Goal: Ask a question: Seek information or help from site administrators or community

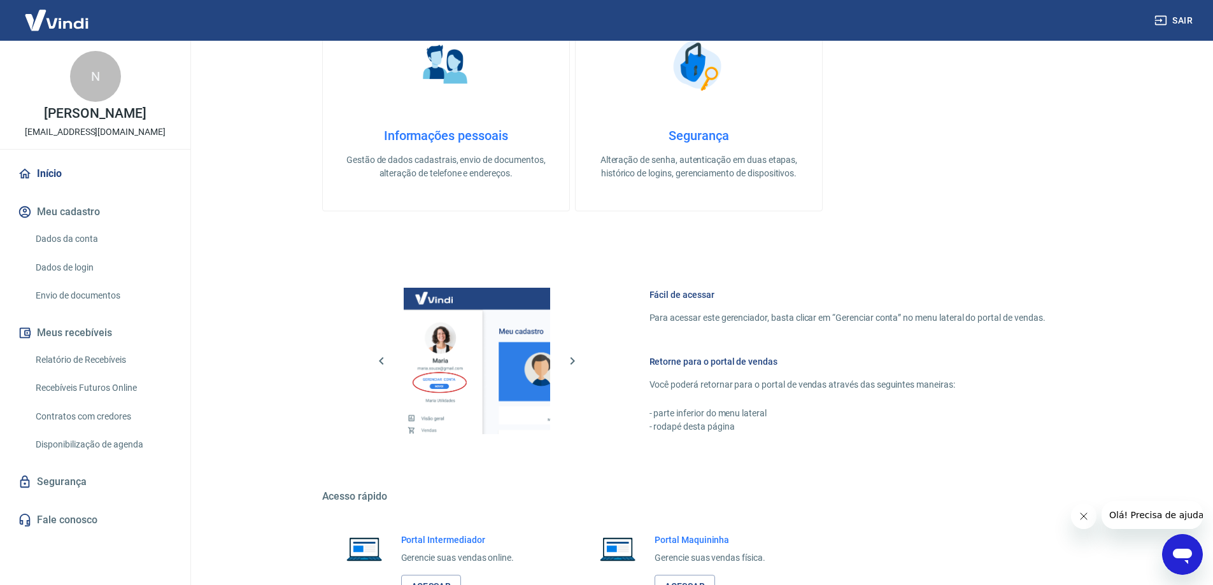
scroll to position [446, 0]
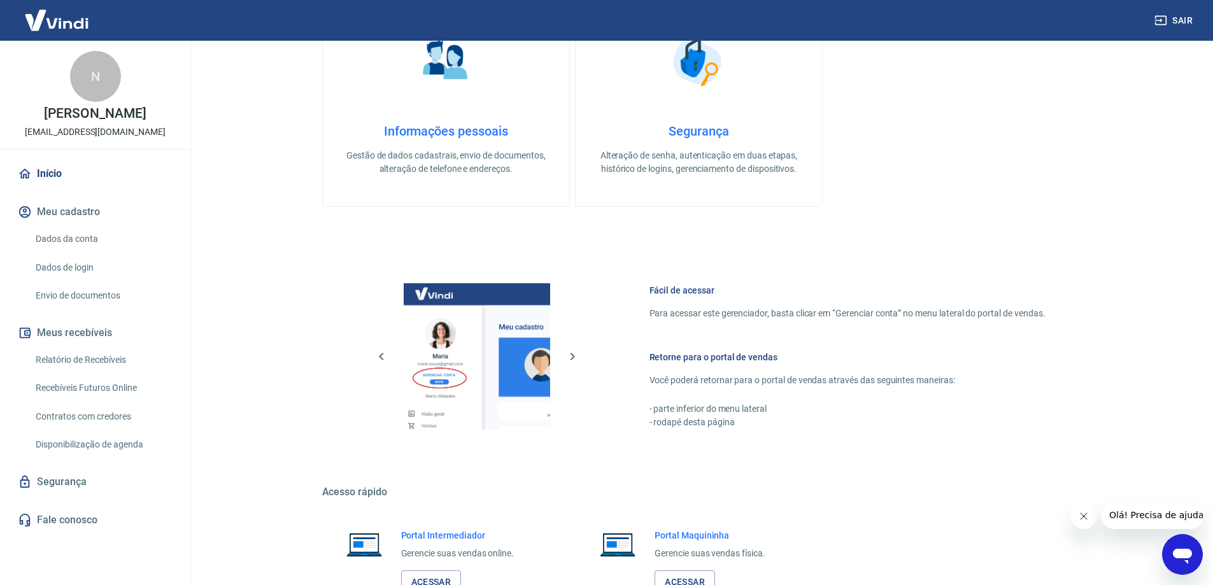
click at [75, 520] on link "Fale conosco" at bounding box center [95, 520] width 160 height 28
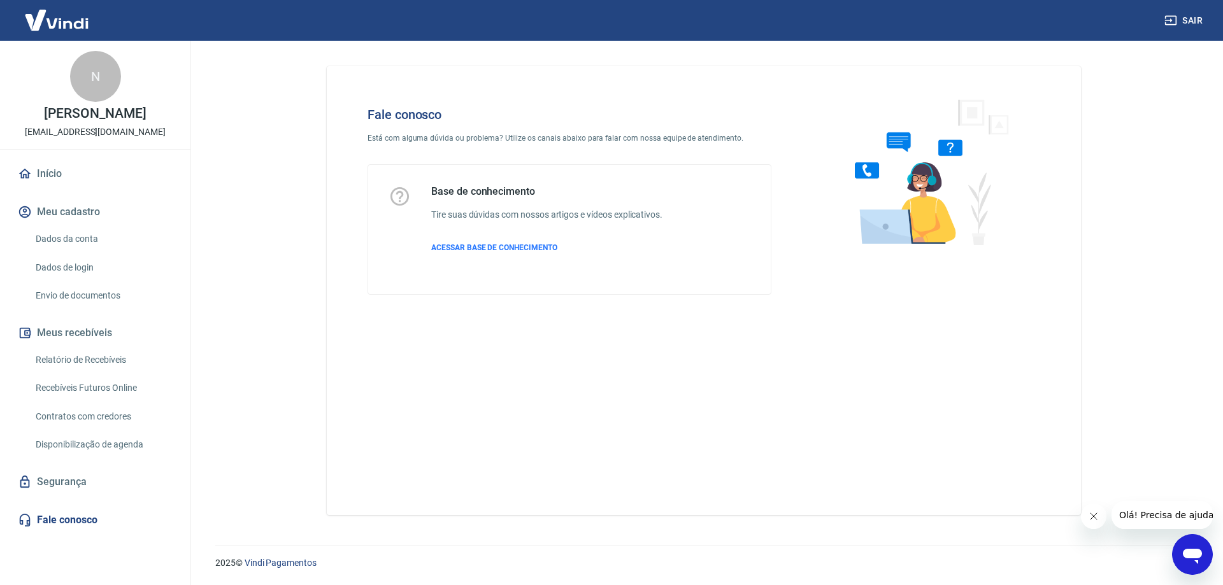
click at [1195, 550] on icon "Abrir janela de mensagens" at bounding box center [1192, 556] width 19 height 15
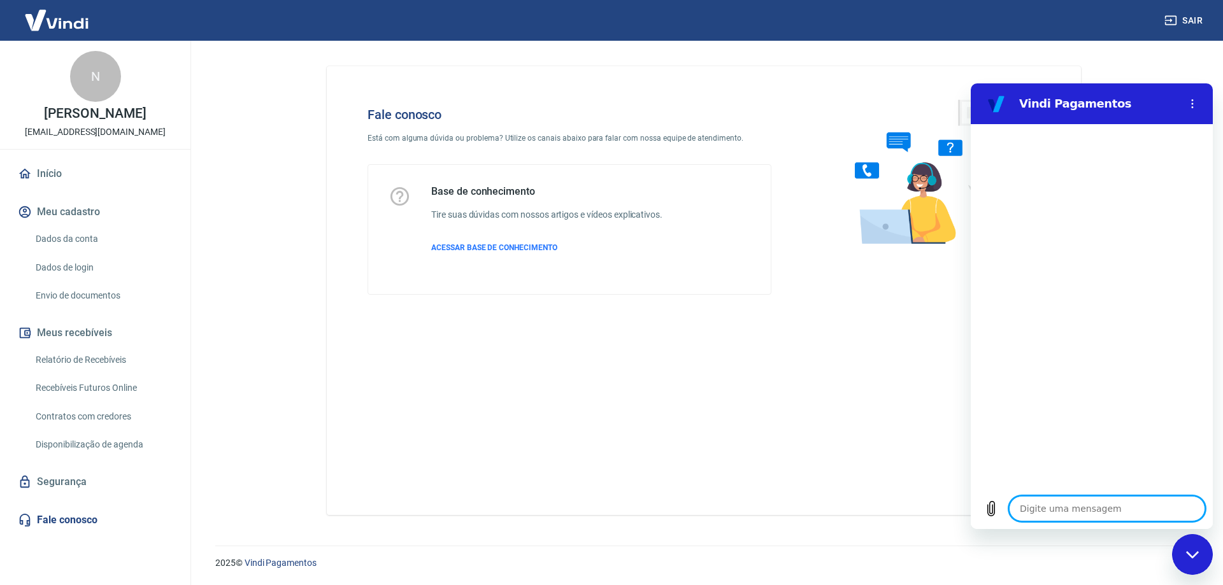
type textarea "b"
type textarea "x"
type textarea "bo"
type textarea "x"
type textarea "boa"
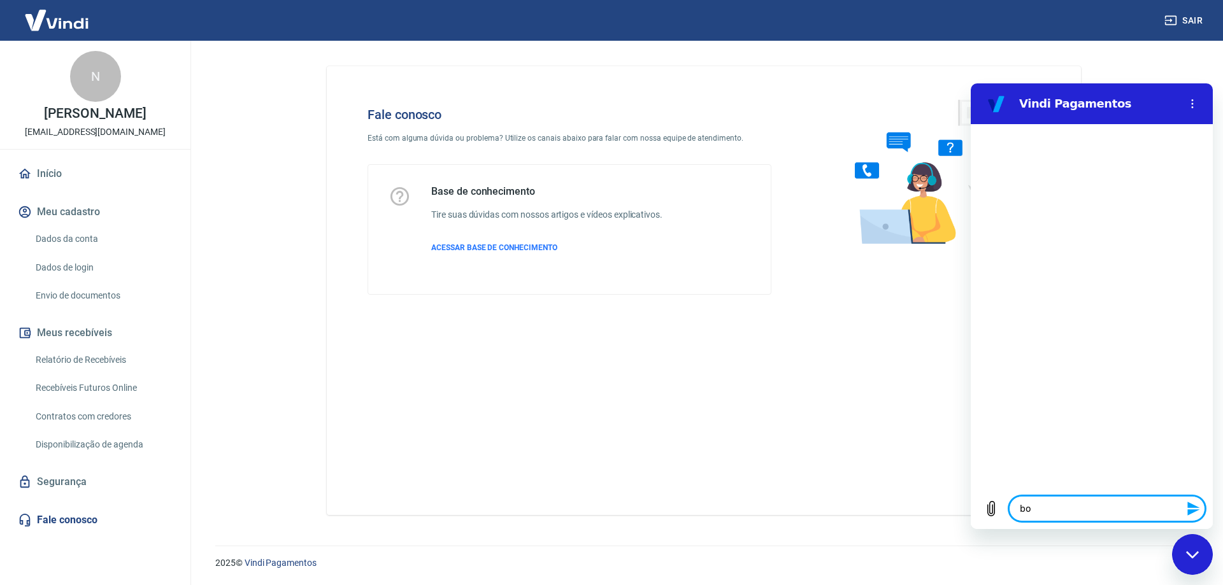
type textarea "x"
type textarea "boa"
type textarea "x"
type textarea "boa t"
type textarea "x"
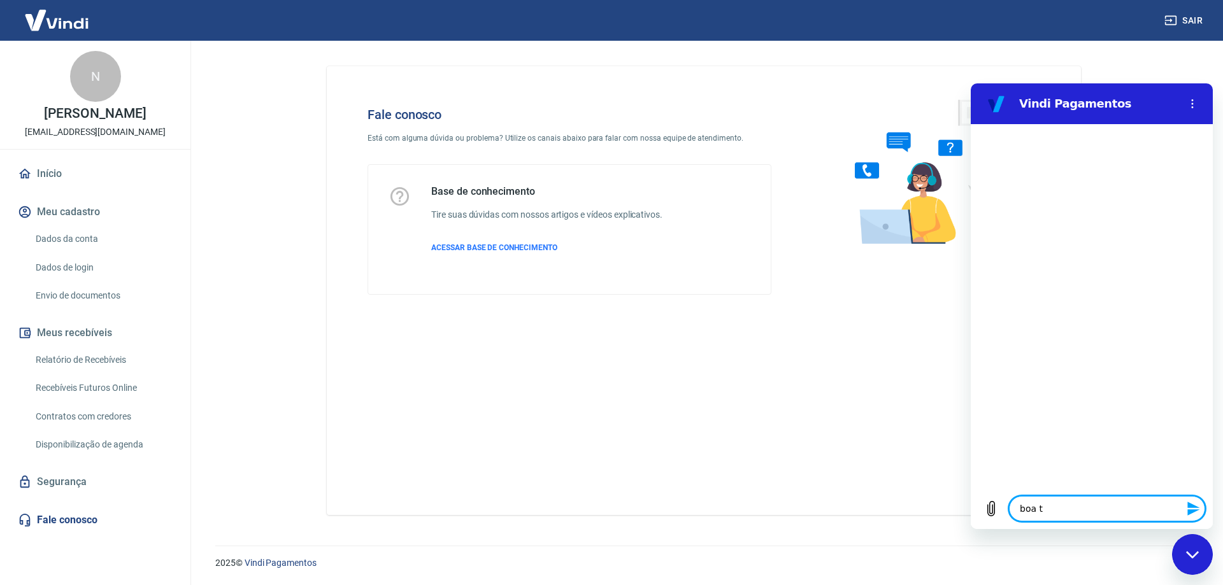
type textarea "boa ta"
type textarea "x"
type textarea "boa tar"
type textarea "x"
type textarea "boa tard"
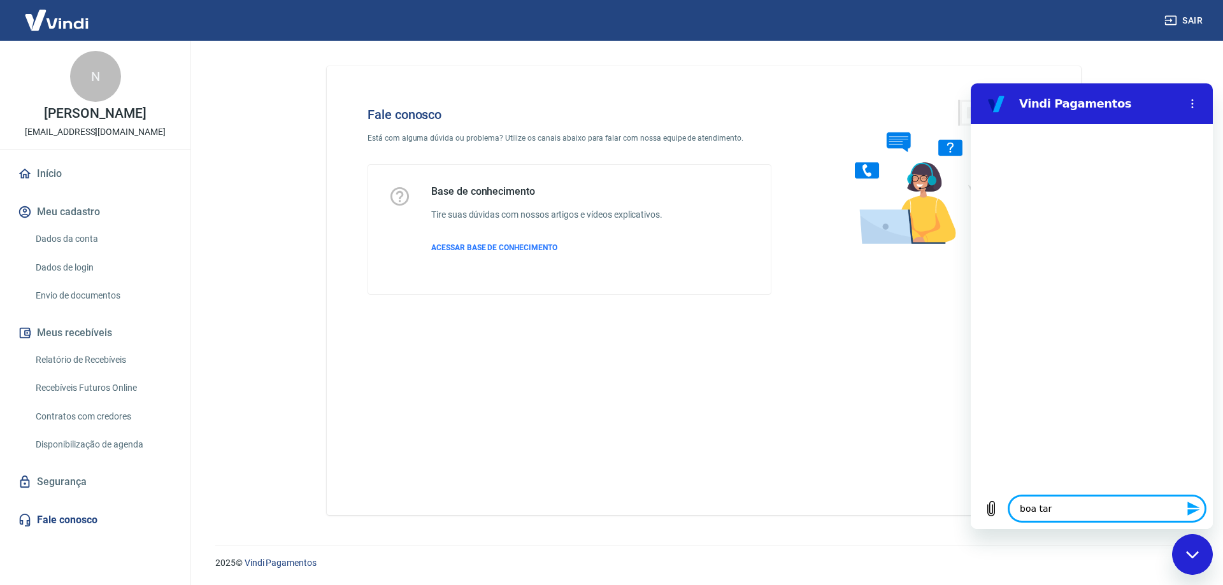
type textarea "x"
type textarea "boa tarde"
type textarea "x"
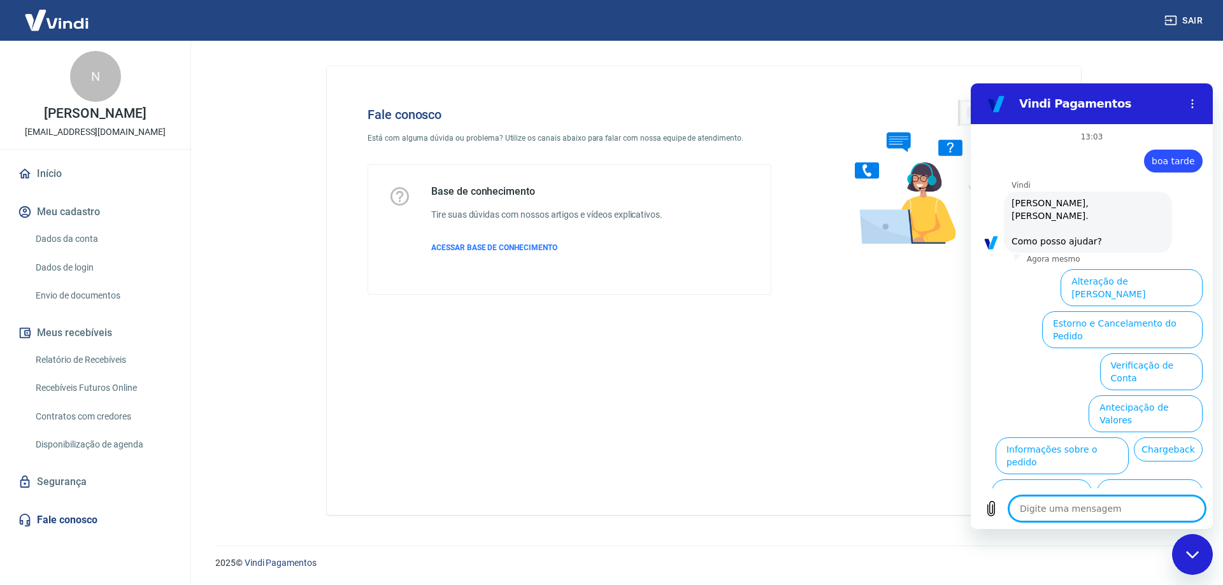
scroll to position [30, 0]
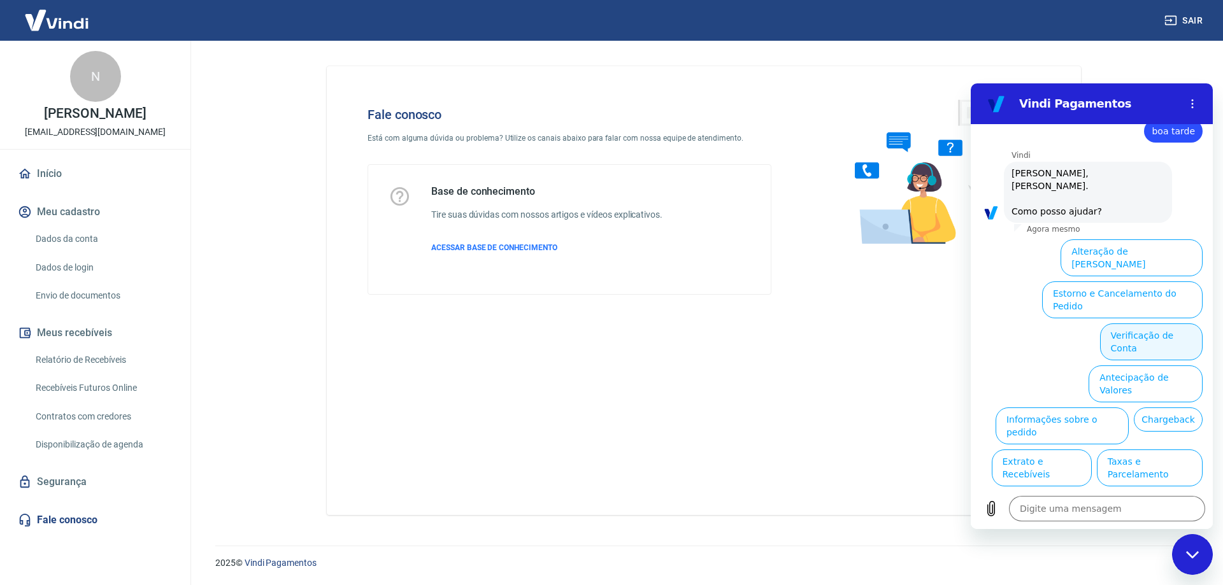
click at [1131, 324] on button "Verificação de Conta" at bounding box center [1151, 342] width 103 height 37
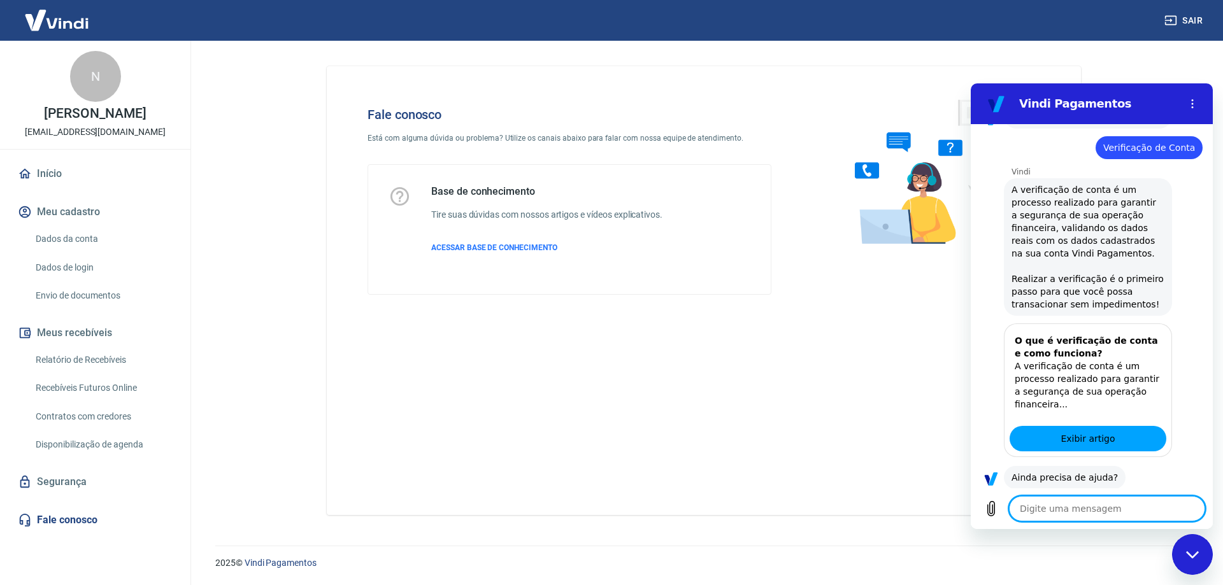
scroll to position [156, 0]
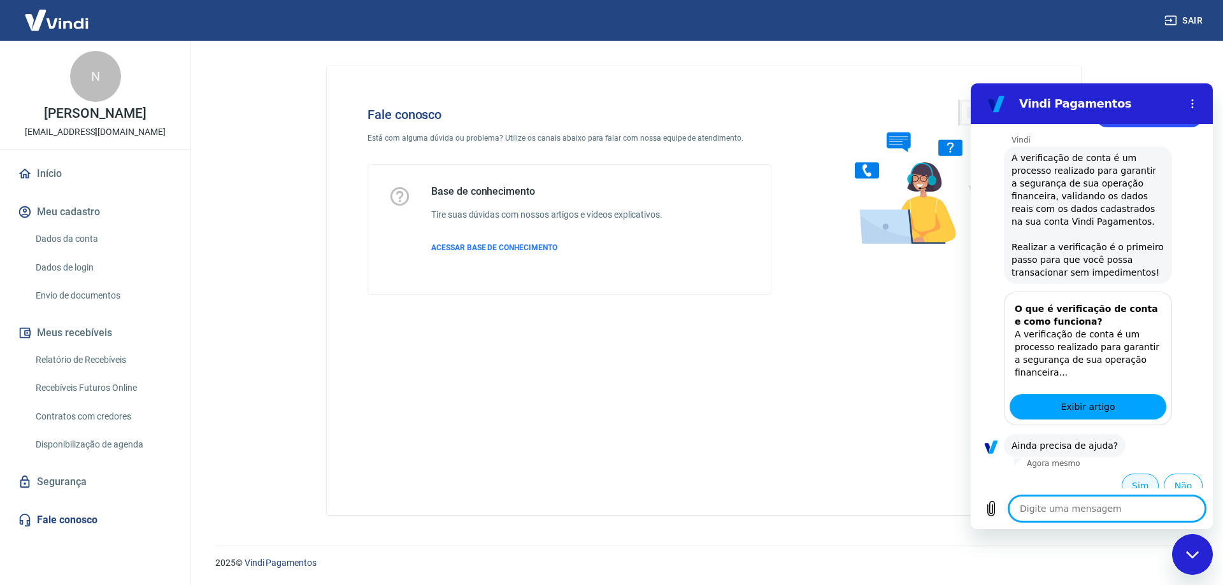
click at [1134, 474] on button "Sim" at bounding box center [1139, 486] width 37 height 24
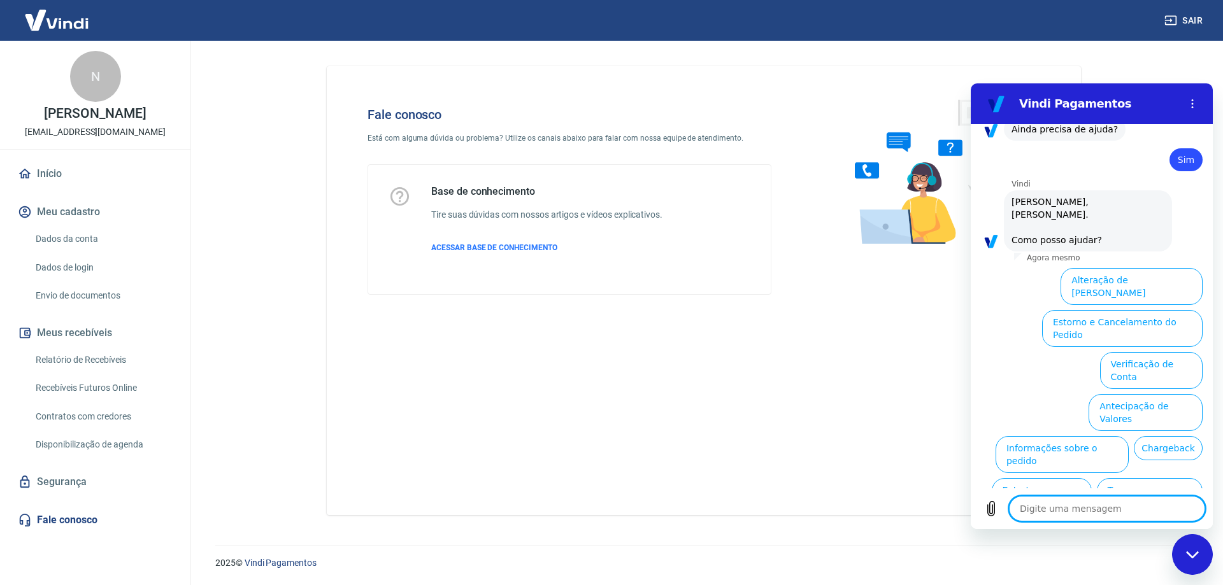
scroll to position [488, 0]
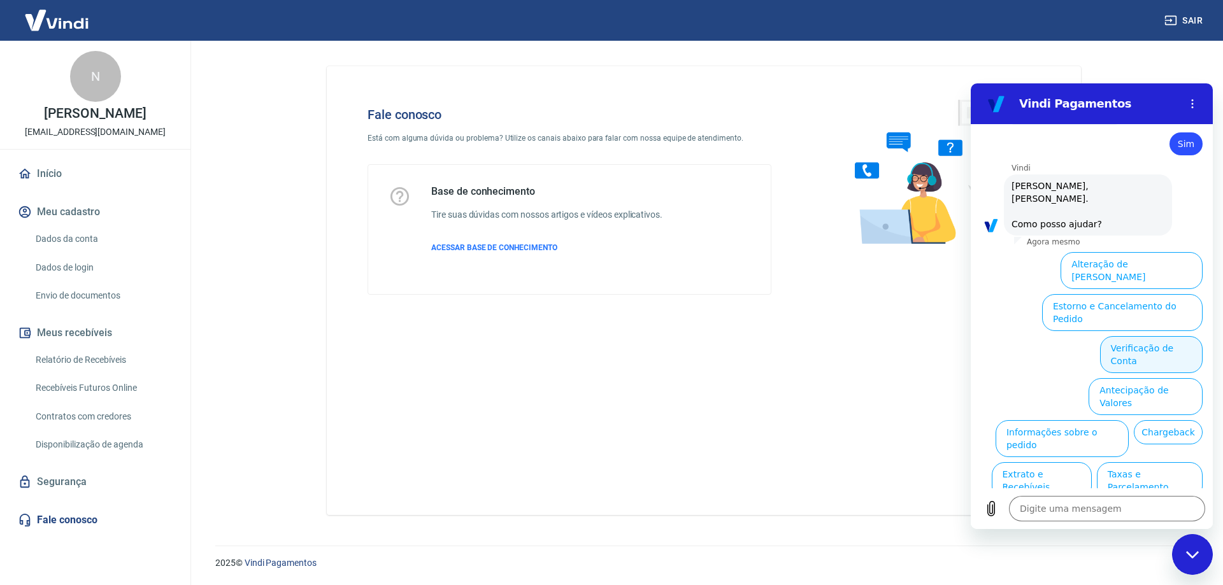
click at [1153, 336] on button "Verificação de Conta" at bounding box center [1151, 354] width 103 height 37
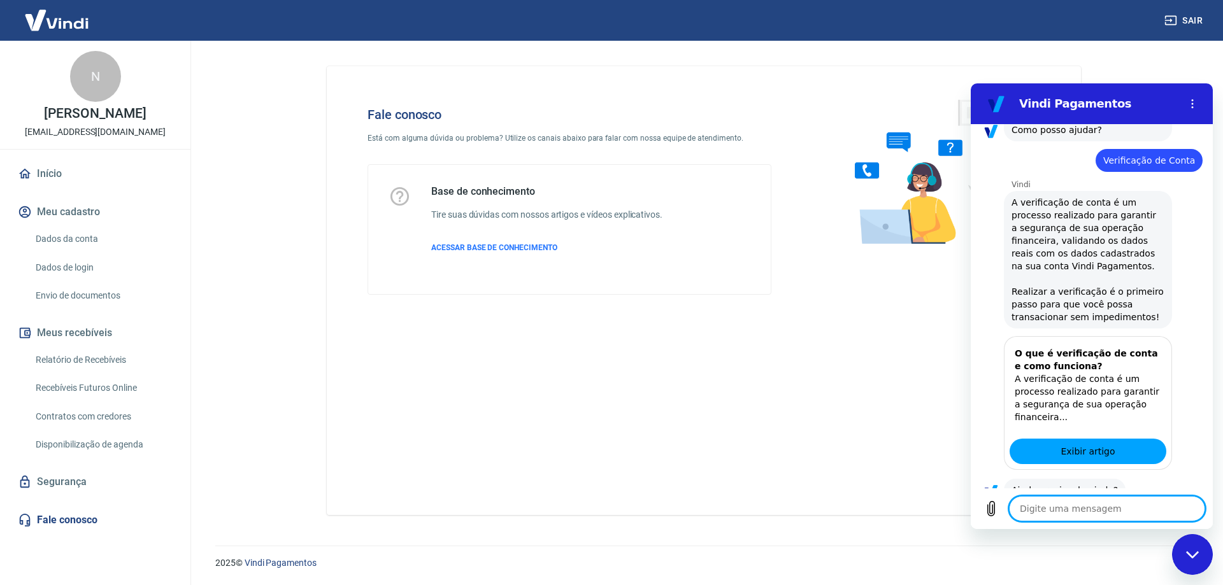
scroll to position [615, 0]
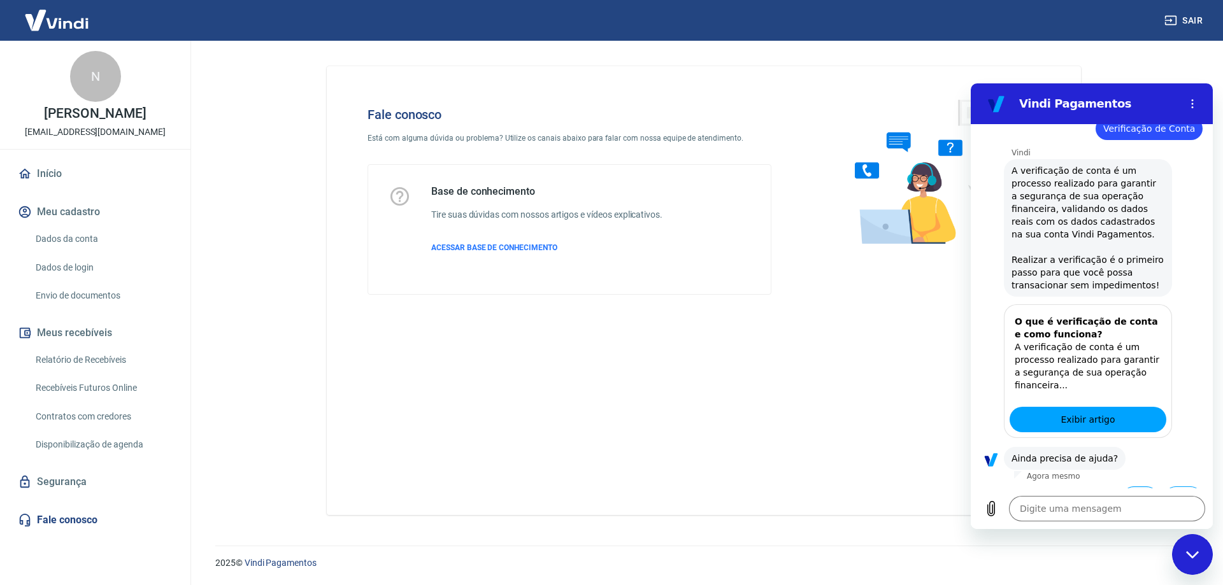
click at [1132, 487] on button "Sim" at bounding box center [1139, 499] width 37 height 24
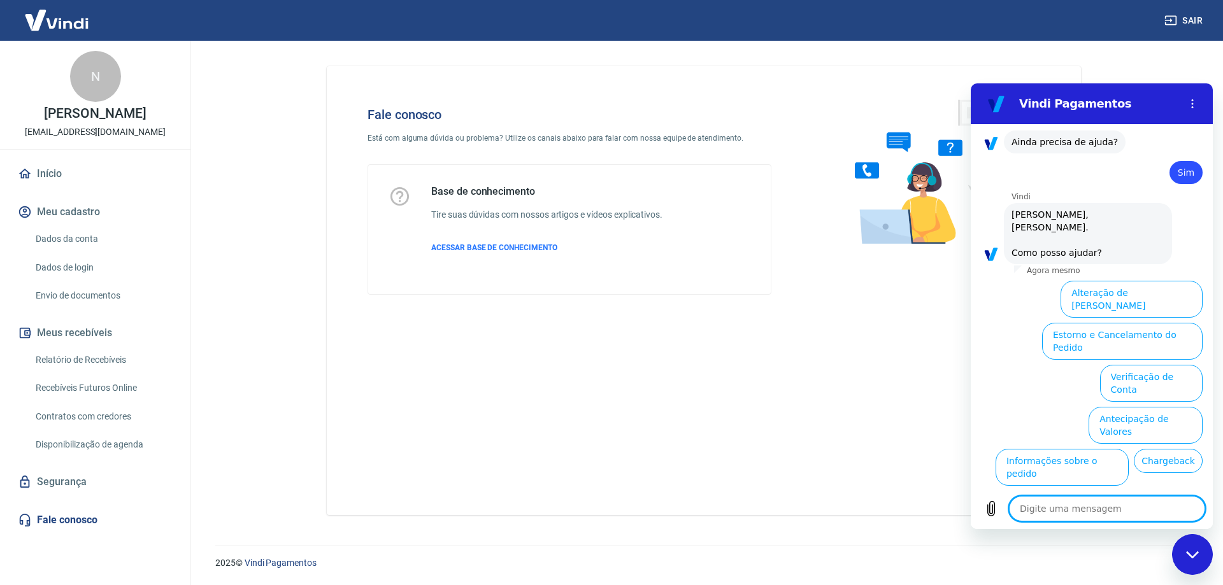
scroll to position [947, 0]
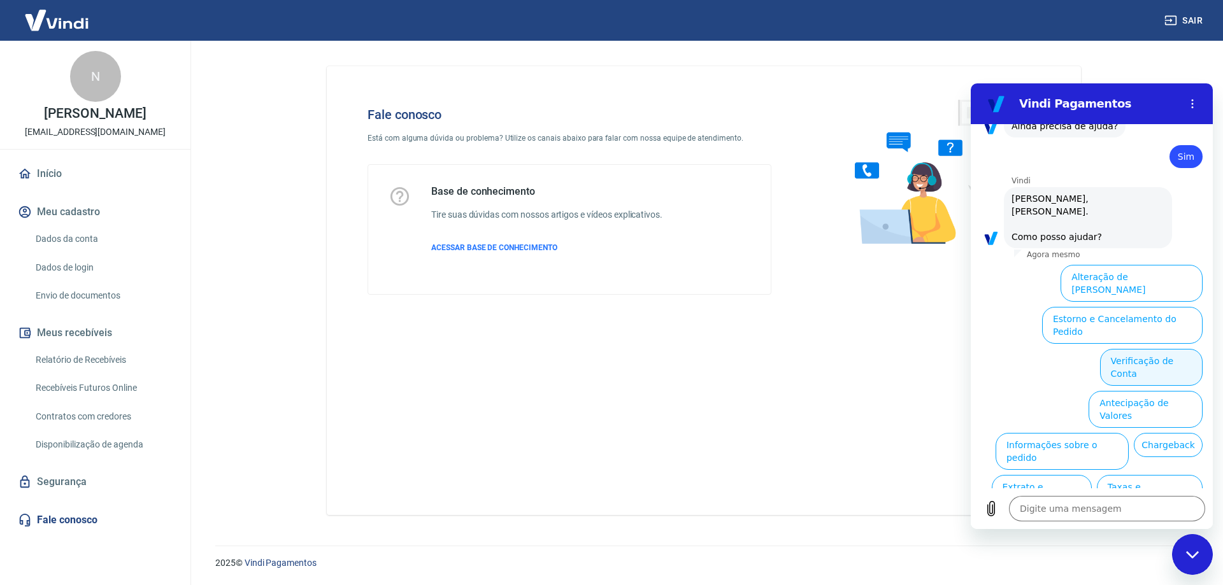
click at [1141, 349] on button "Verificação de Conta" at bounding box center [1151, 367] width 103 height 37
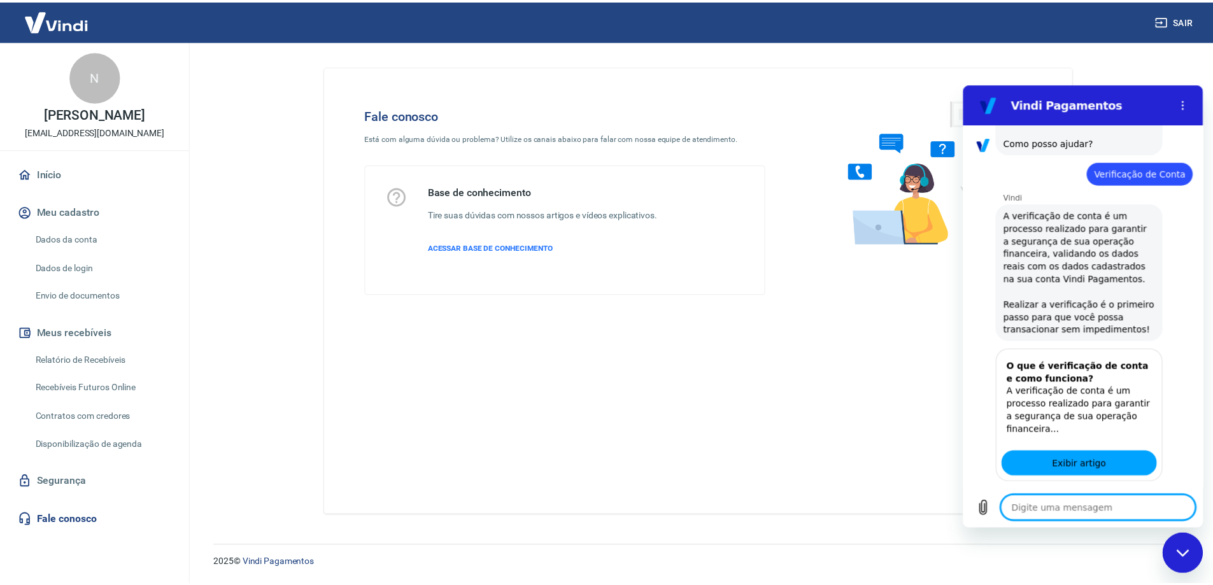
scroll to position [1073, 0]
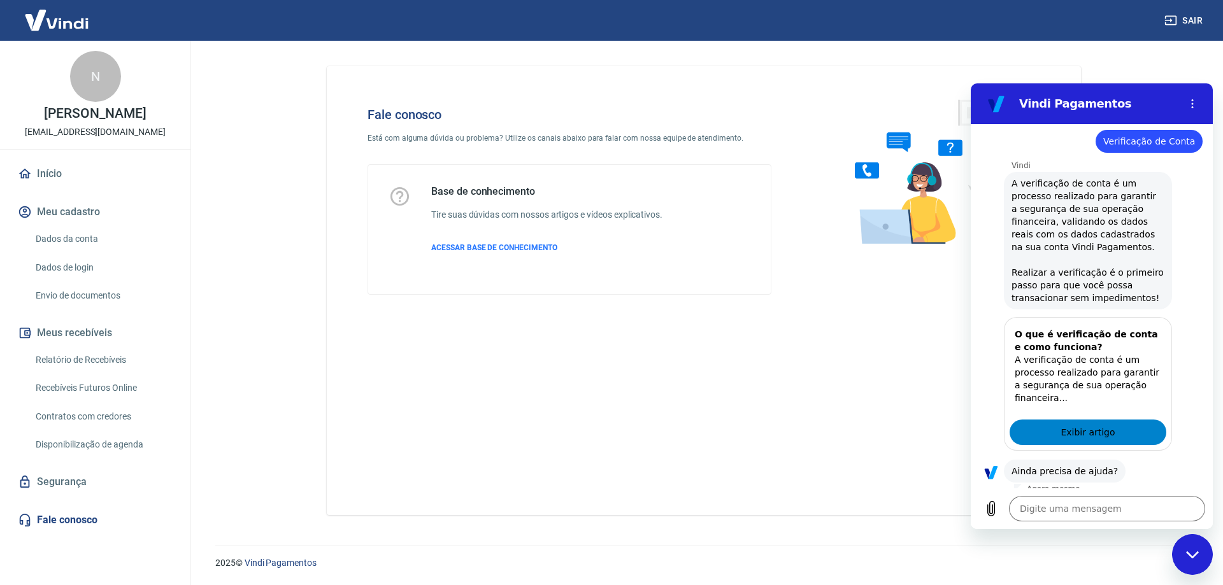
click at [1091, 420] on link "Exibir artigo" at bounding box center [1087, 432] width 157 height 25
type textarea "x"
click at [76, 236] on link "Dados da conta" at bounding box center [103, 239] width 145 height 26
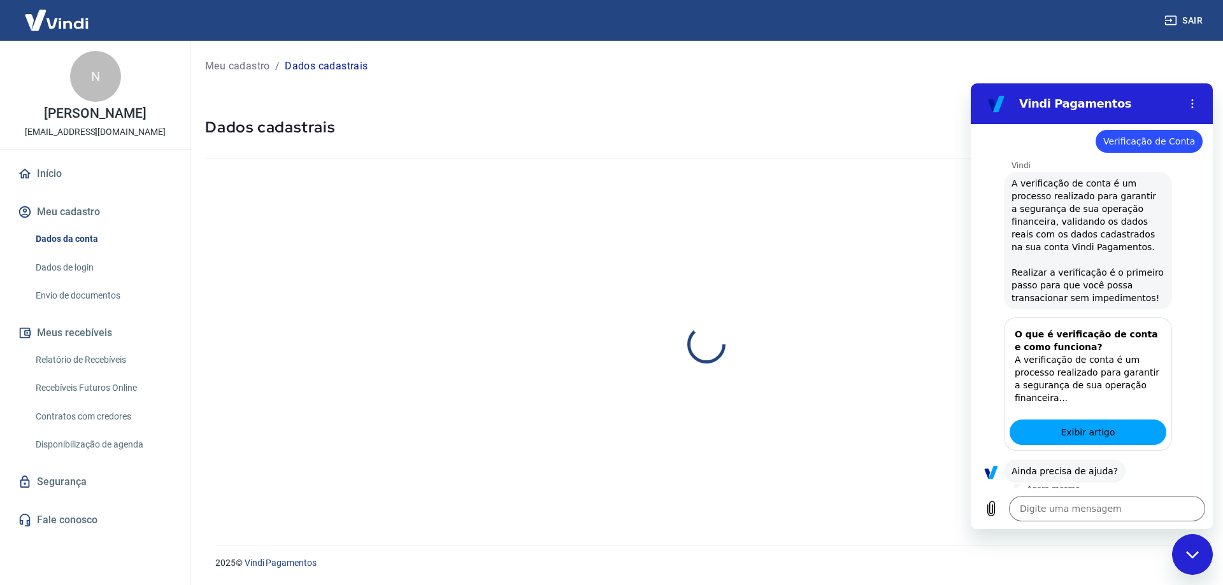
select select "SP"
select select "business"
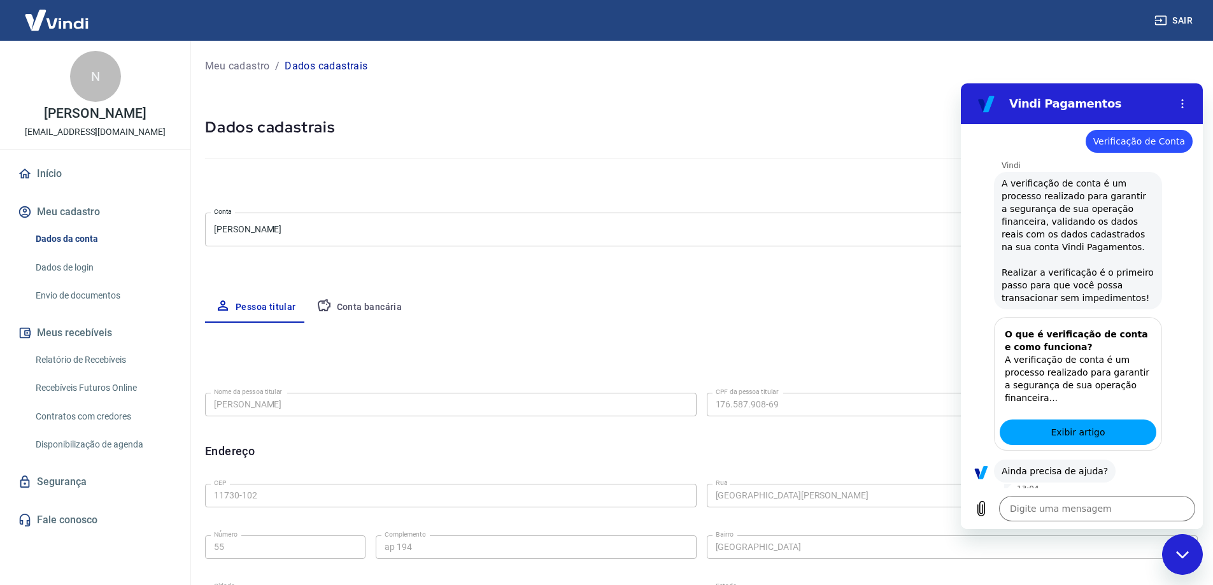
click at [1188, 559] on icon "Fechar janela de mensagens" at bounding box center [1182, 555] width 13 height 8
type textarea "x"
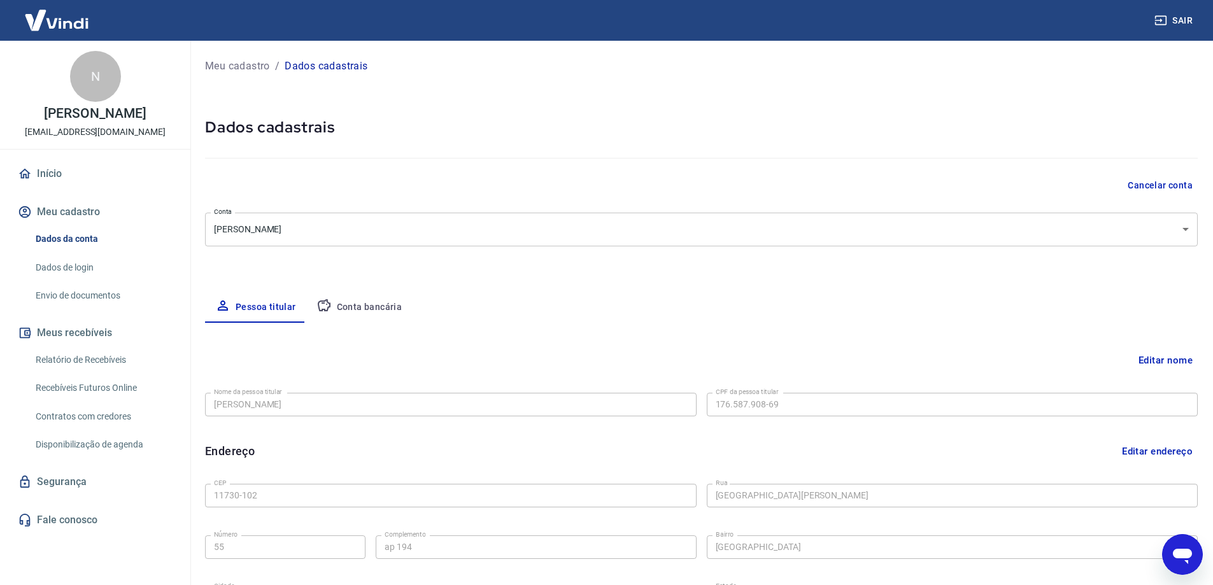
click at [1164, 359] on button "Editar nome" at bounding box center [1166, 360] width 64 height 24
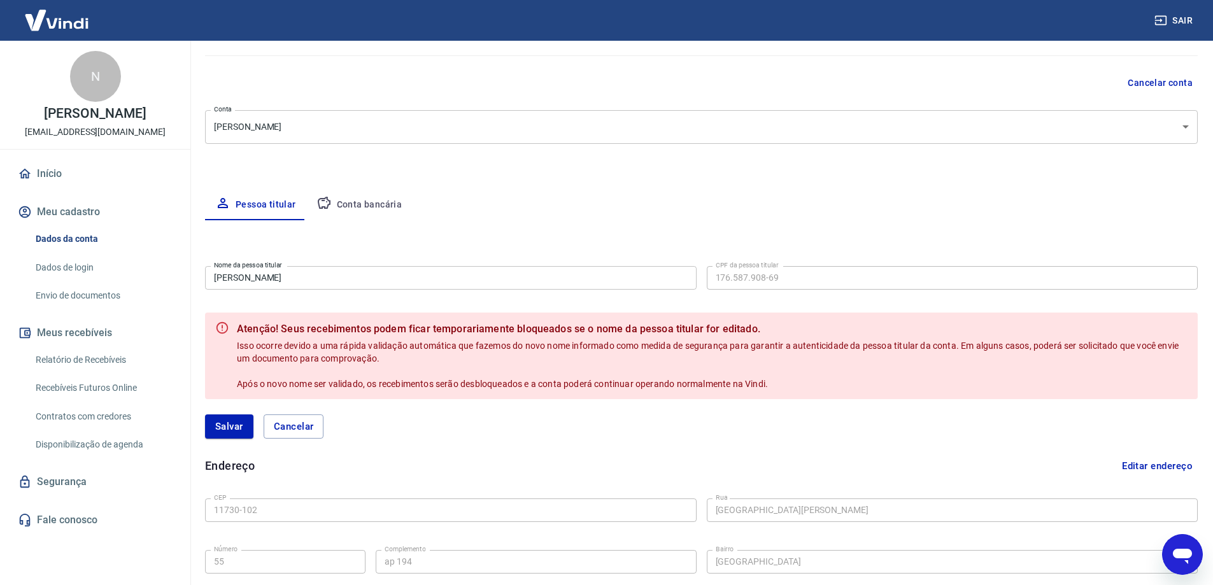
scroll to position [127, 0]
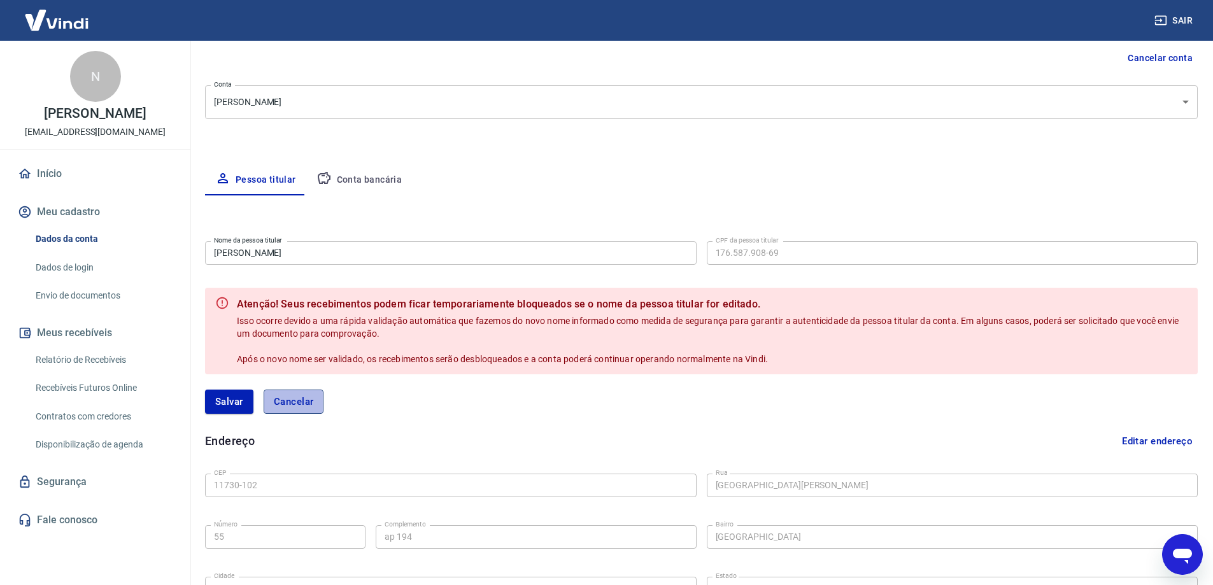
click at [292, 401] on button "Cancelar" at bounding box center [294, 402] width 61 height 24
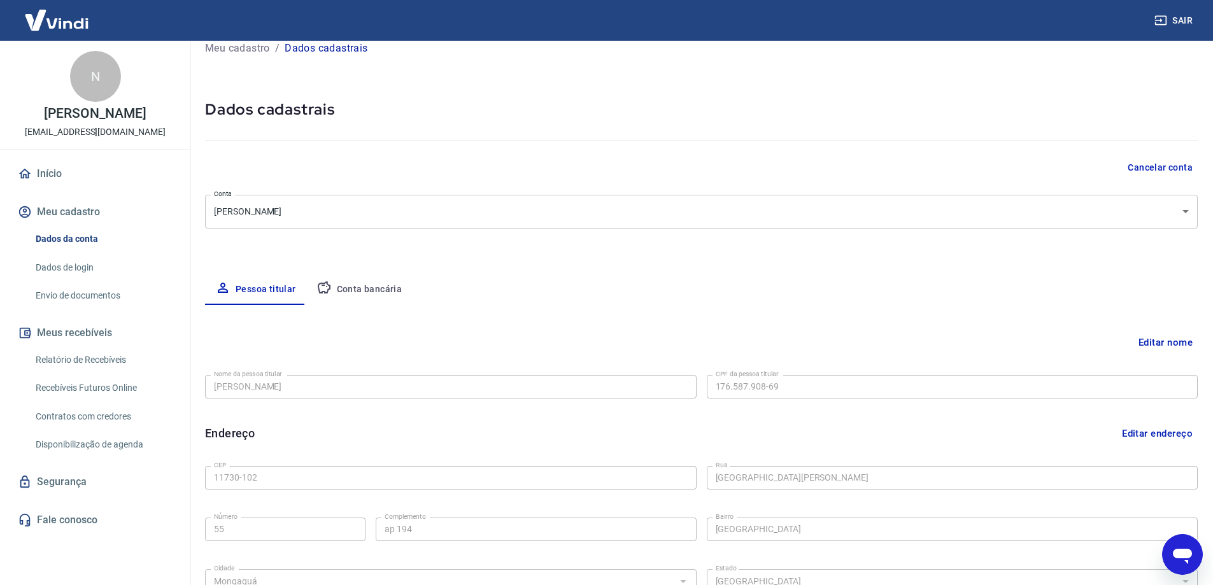
scroll to position [0, 0]
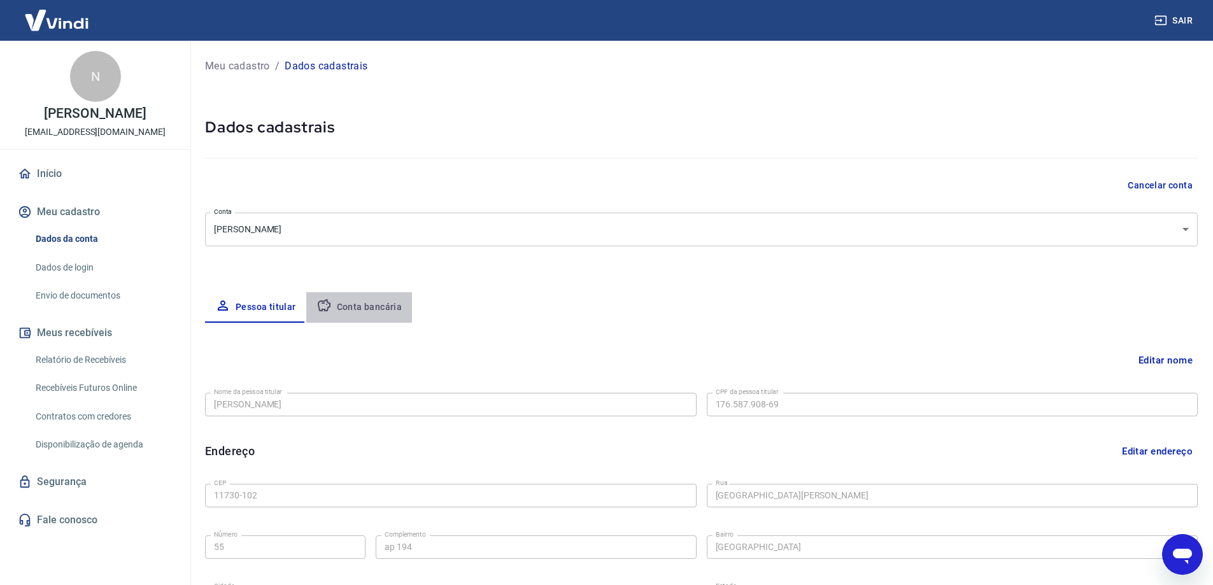
click at [368, 304] on button "Conta bancária" at bounding box center [359, 307] width 106 height 31
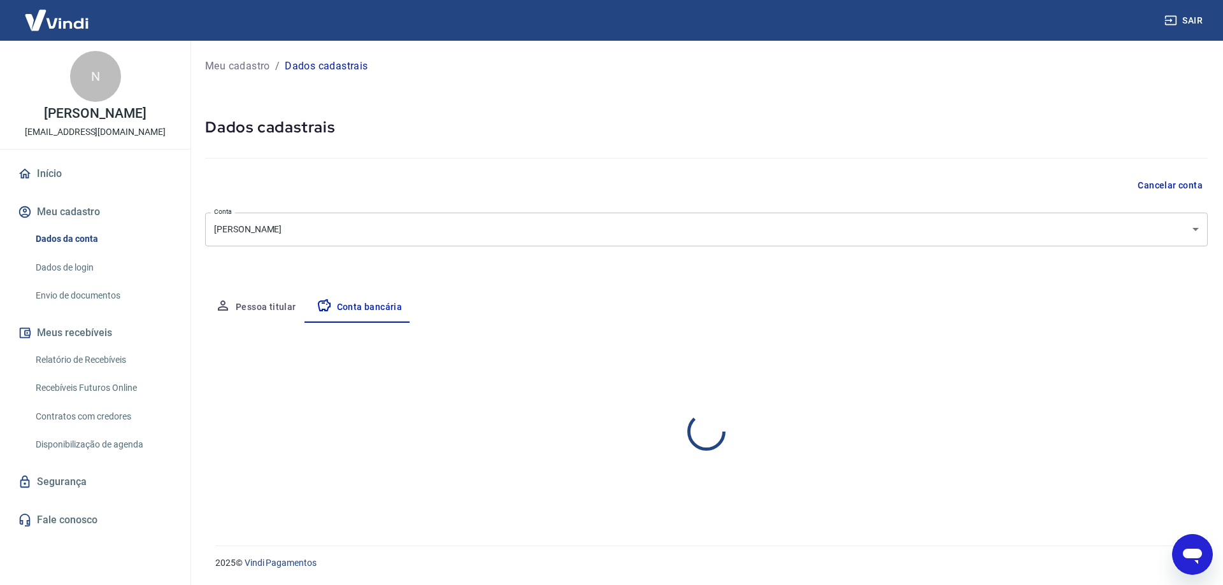
select select "1"
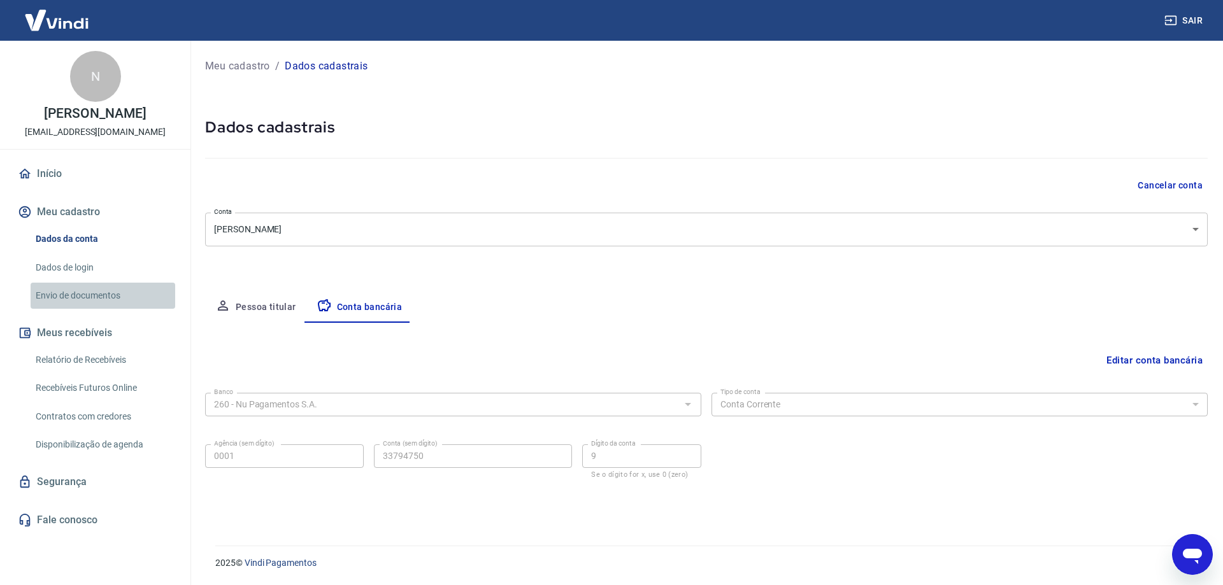
click at [83, 290] on link "Envio de documentos" at bounding box center [103, 296] width 145 height 26
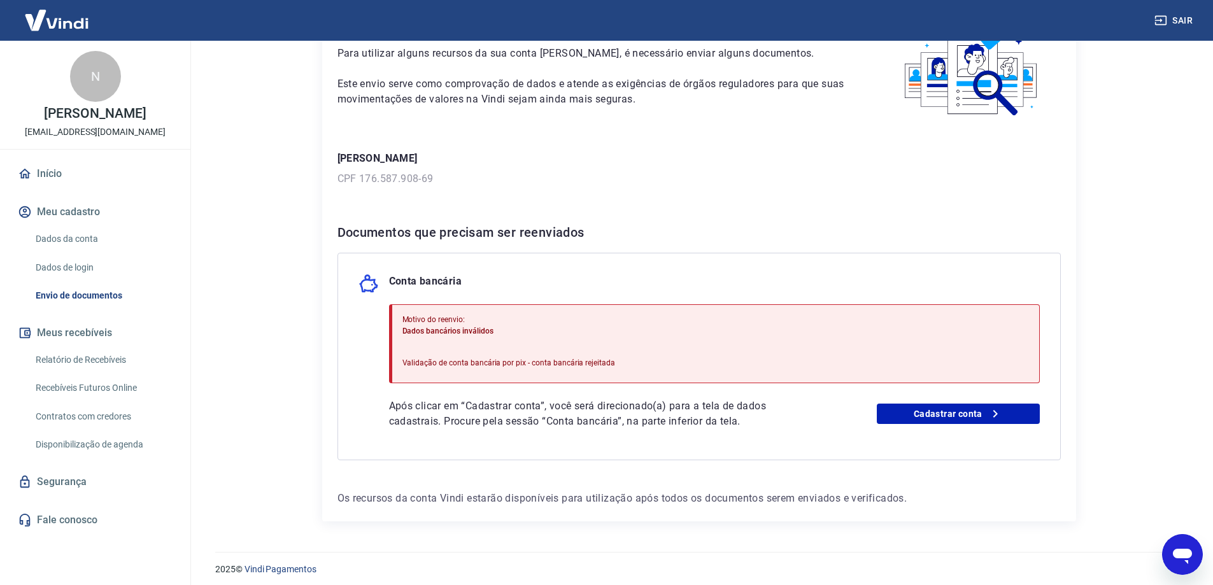
scroll to position [93, 0]
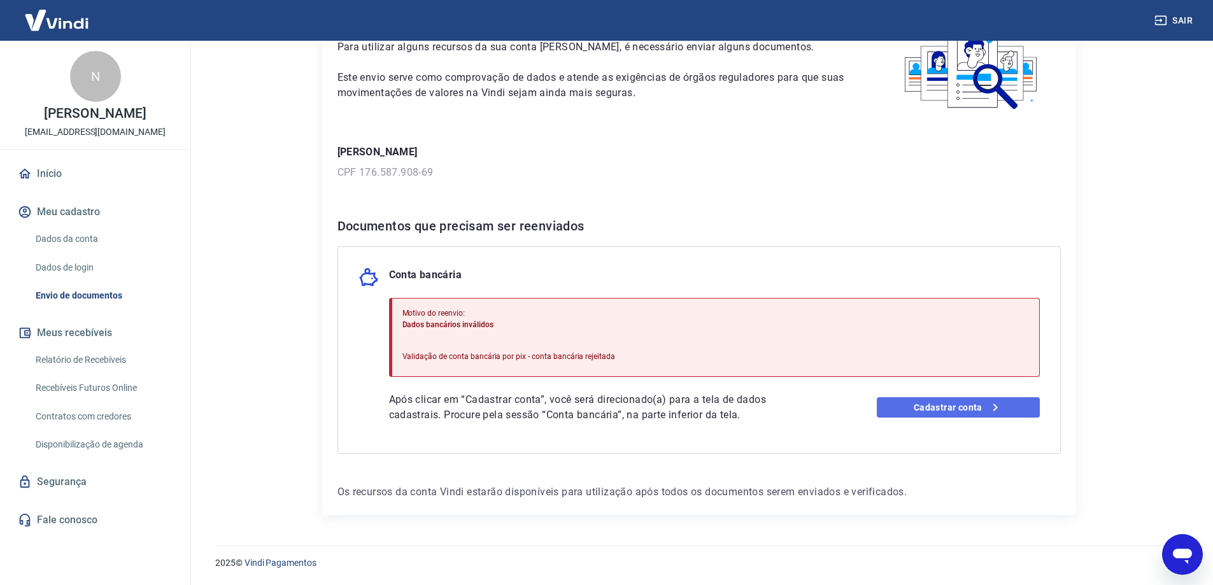
click at [976, 405] on link "Cadastrar conta" at bounding box center [958, 407] width 163 height 20
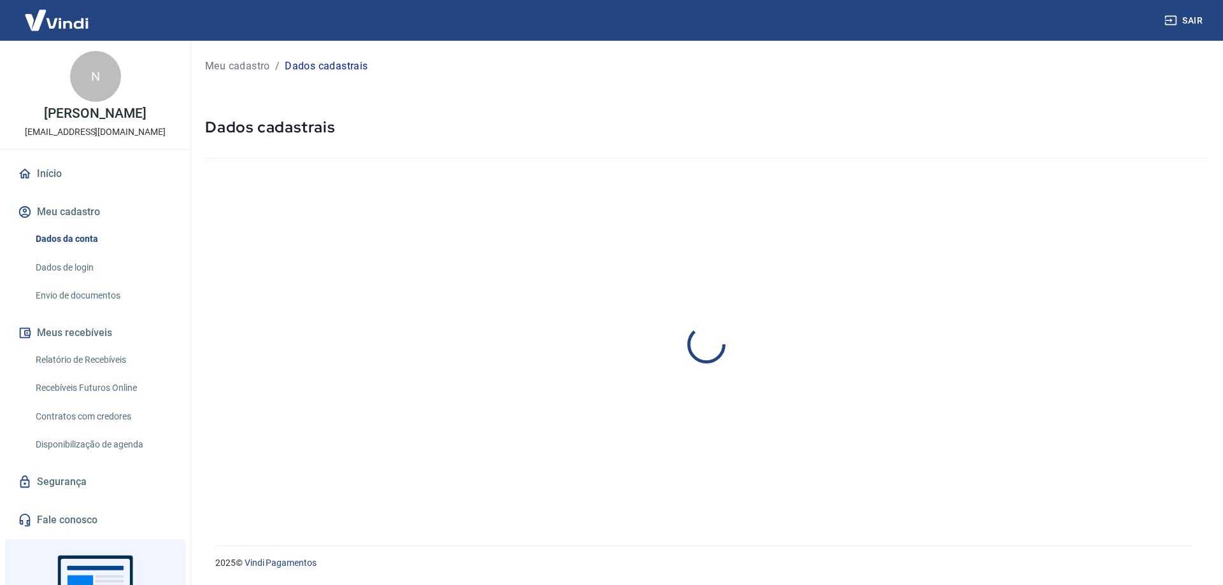
select select "SP"
select select "business"
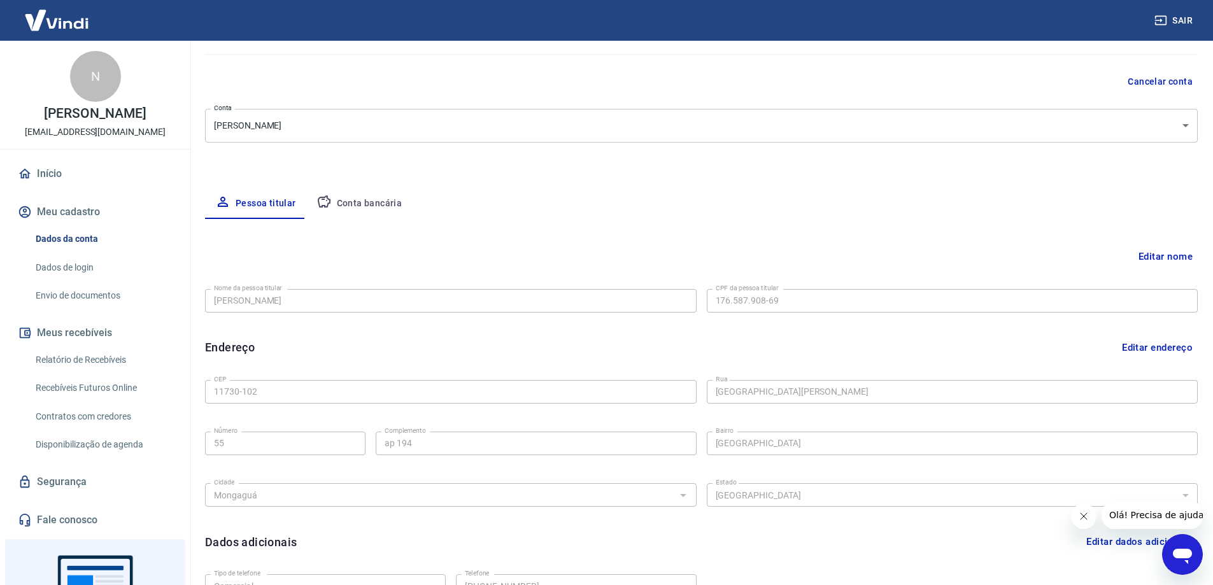
scroll to position [103, 0]
click at [369, 199] on button "Conta bancária" at bounding box center [359, 205] width 106 height 31
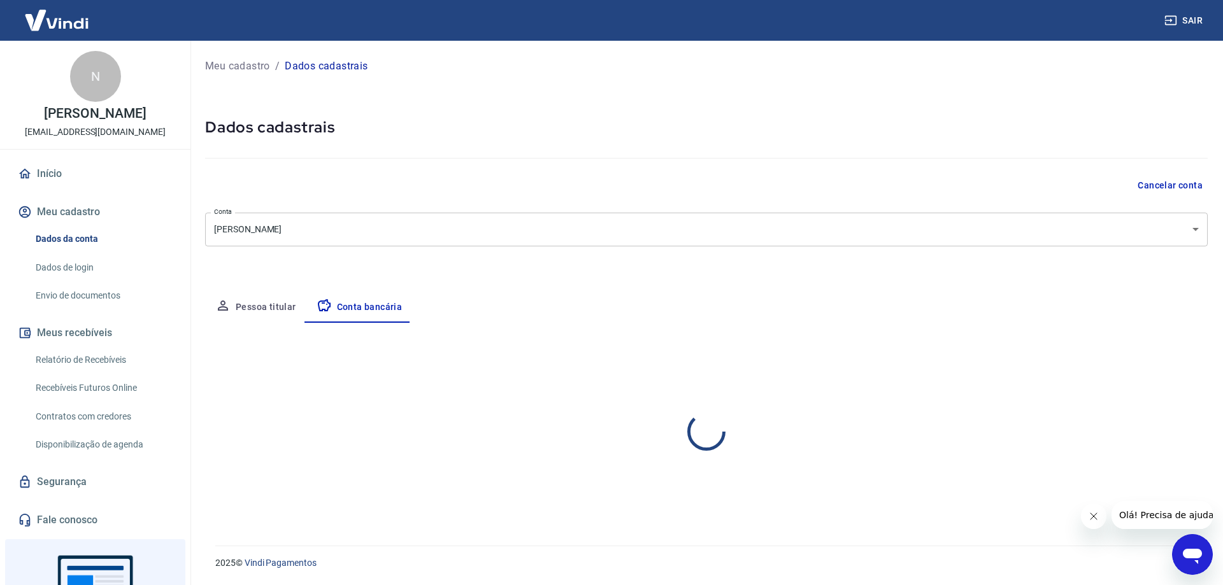
select select "1"
click at [273, 307] on button "Pessoa titular" at bounding box center [255, 307] width 101 height 31
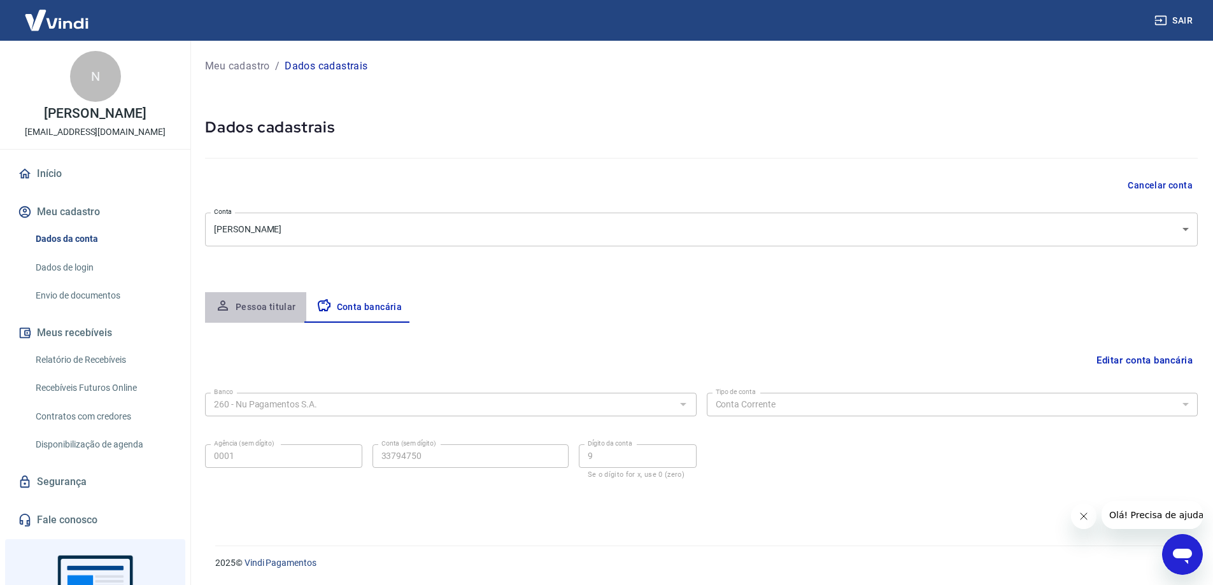
select select "SP"
select select "business"
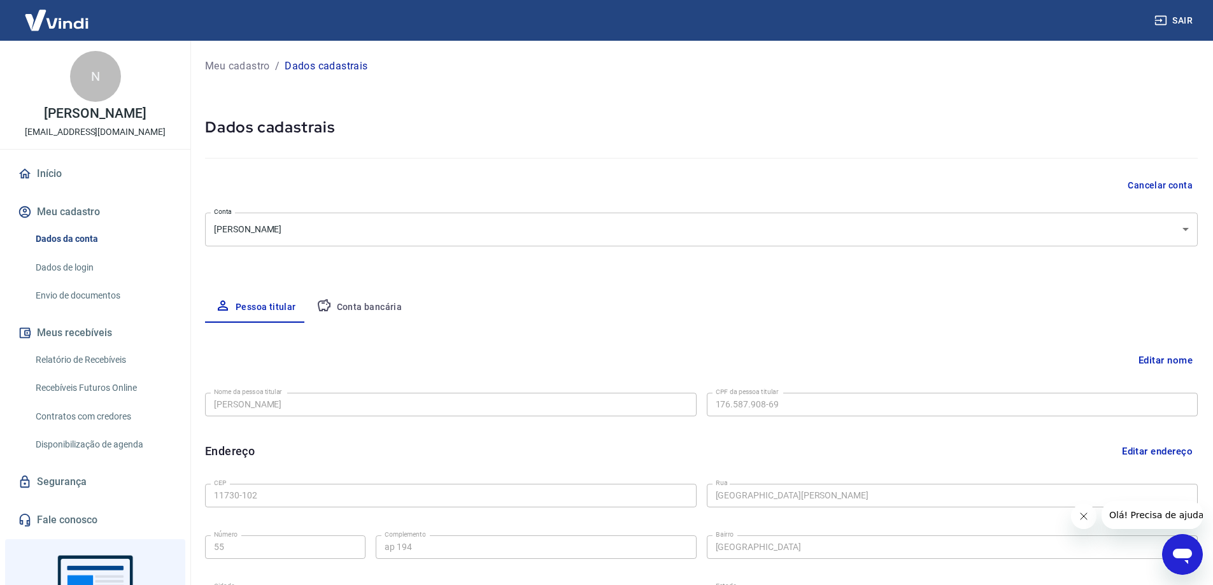
click at [371, 305] on button "Conta bancária" at bounding box center [359, 307] width 106 height 31
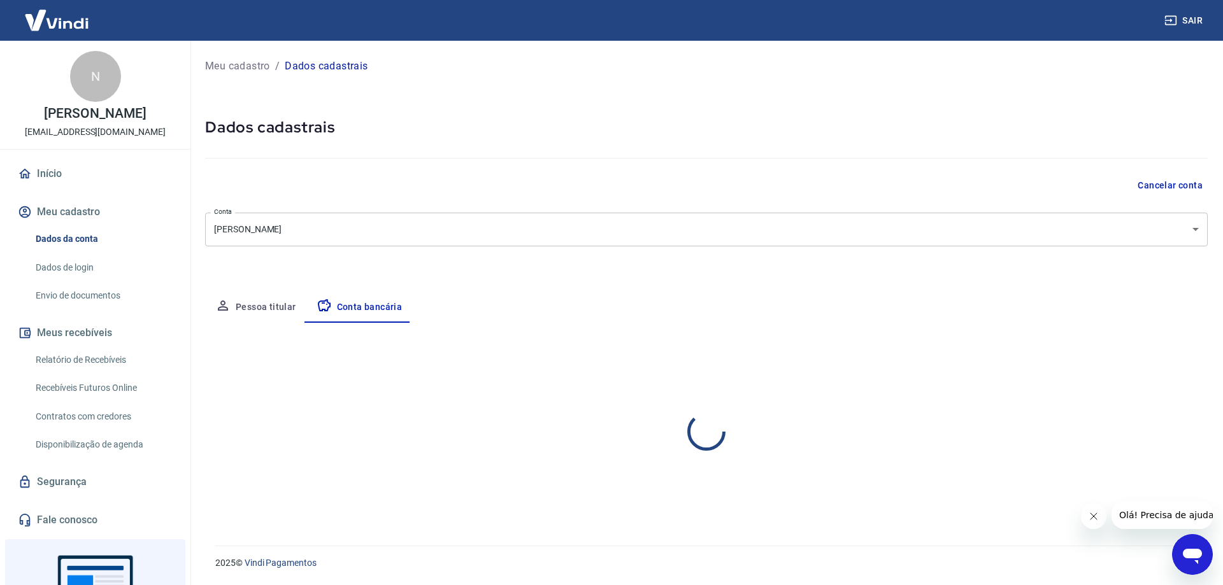
select select "1"
click at [269, 304] on button "Pessoa titular" at bounding box center [255, 307] width 101 height 31
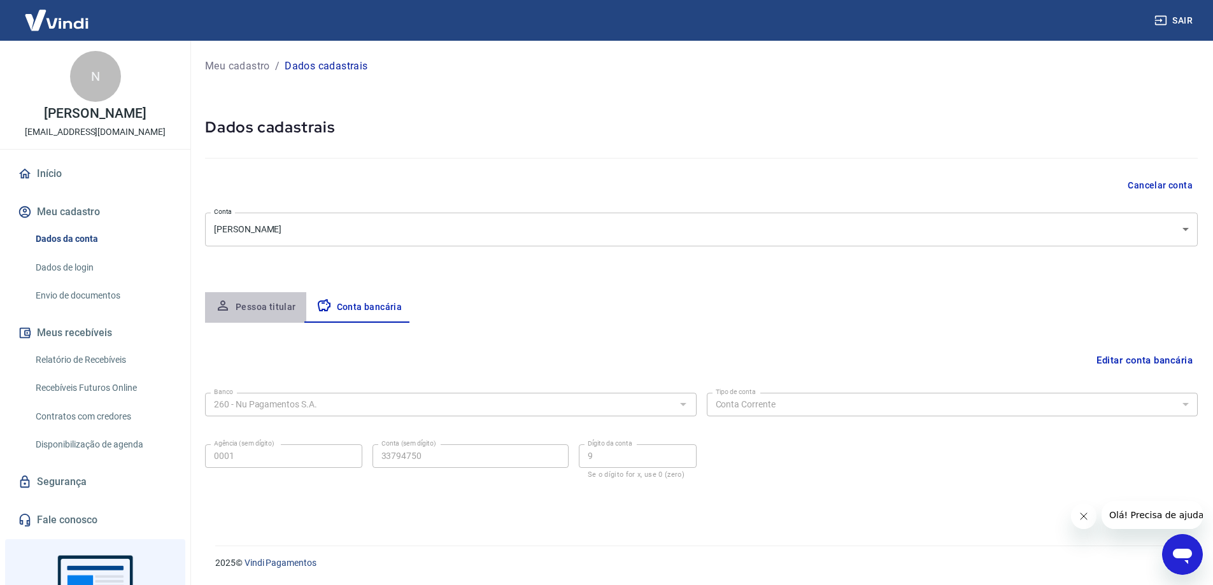
select select "SP"
select select "business"
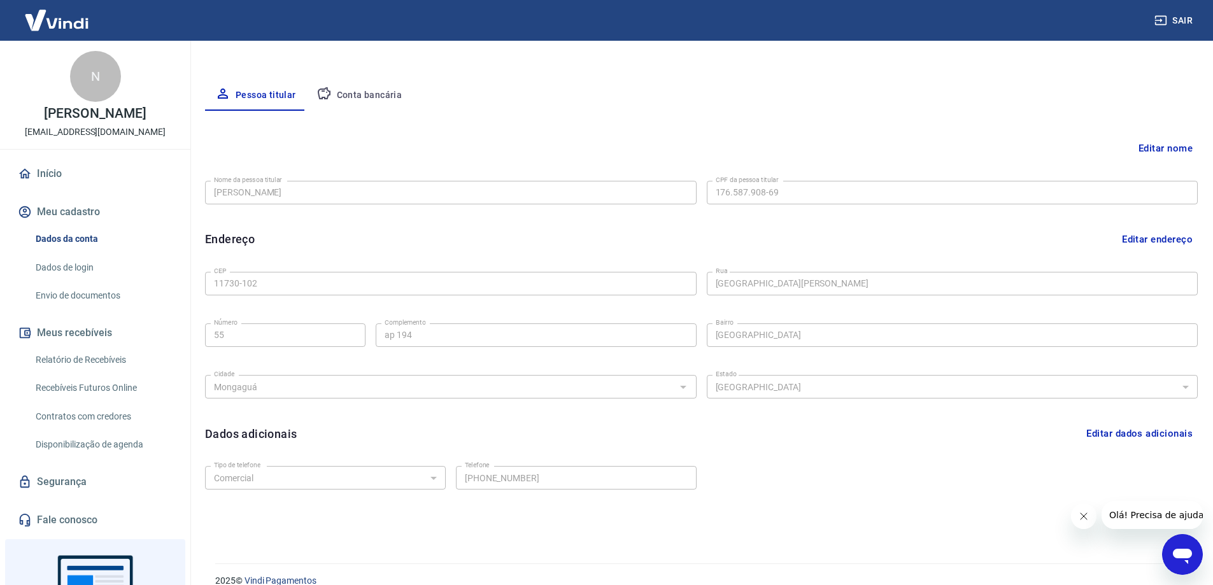
scroll to position [230, 0]
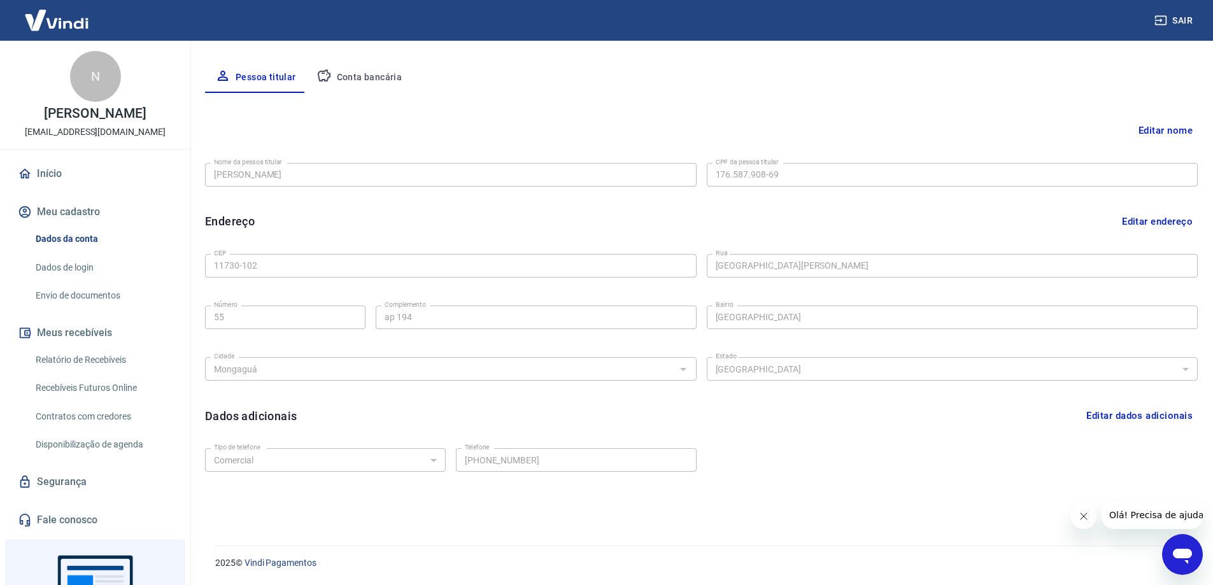
click at [829, 471] on div "Tipo de telefone Residencial Comercial Tipo de telefone Telefone (11) 97665-141…" at bounding box center [701, 469] width 993 height 52
click at [48, 169] on link "Início" at bounding box center [95, 174] width 160 height 28
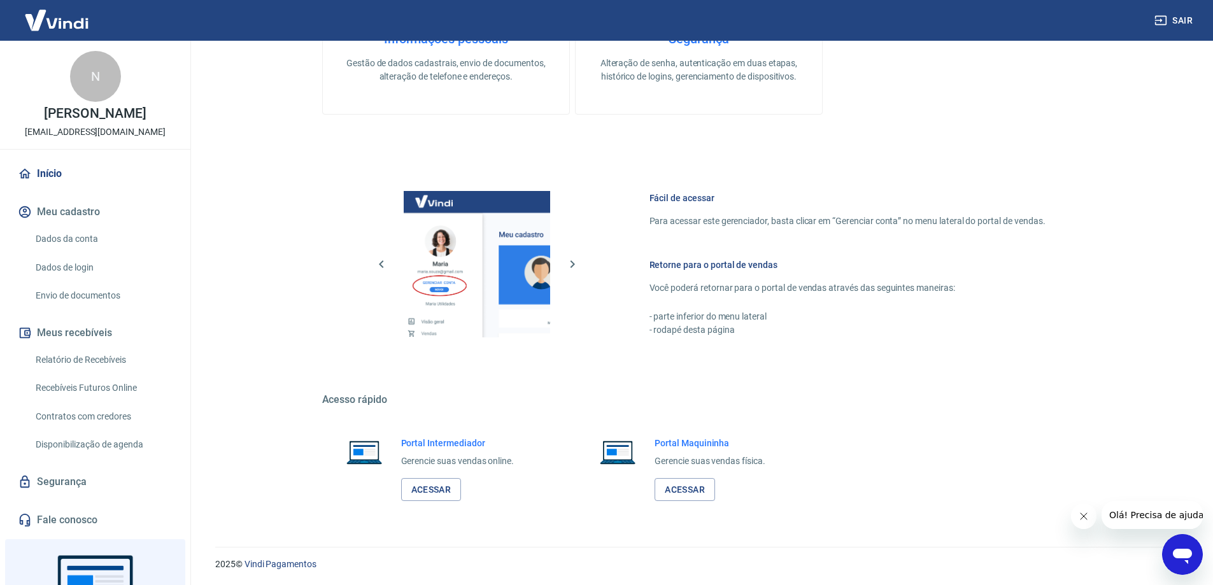
scroll to position [634, 0]
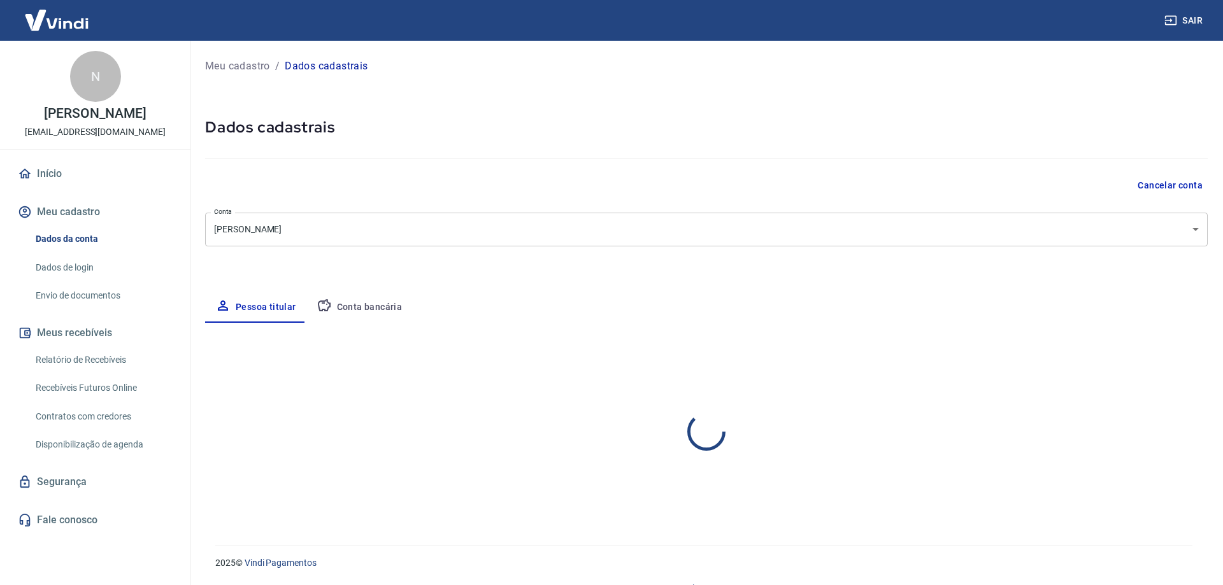
select select "SP"
select select "business"
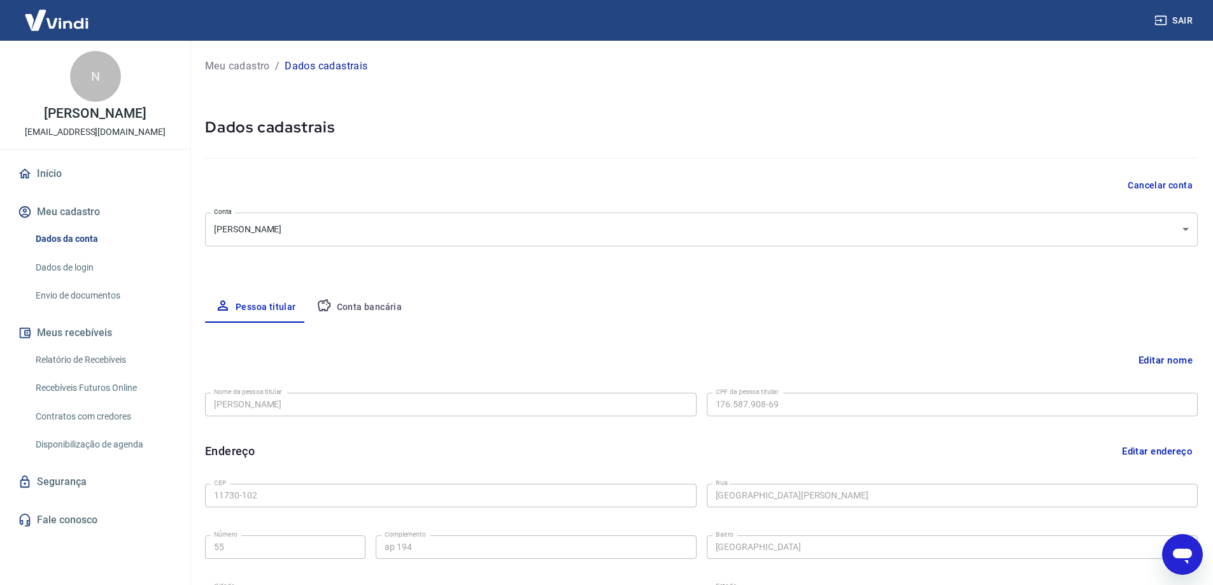
click at [352, 306] on button "Conta bancária" at bounding box center [359, 307] width 106 height 31
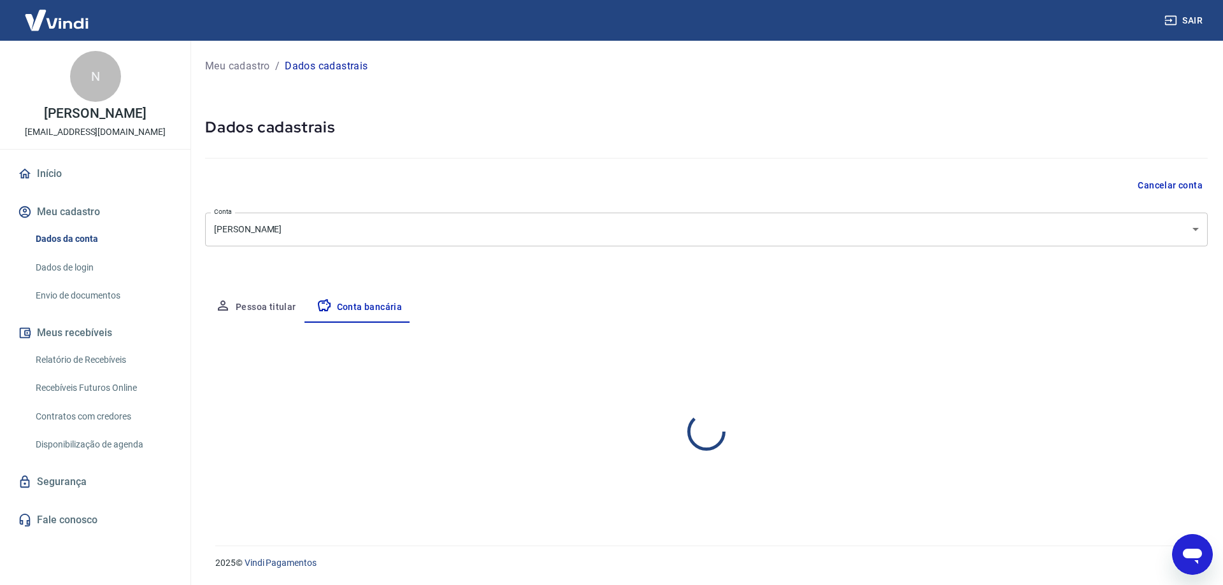
select select "1"
click at [1155, 360] on button "Editar conta bancária" at bounding box center [1154, 360] width 106 height 24
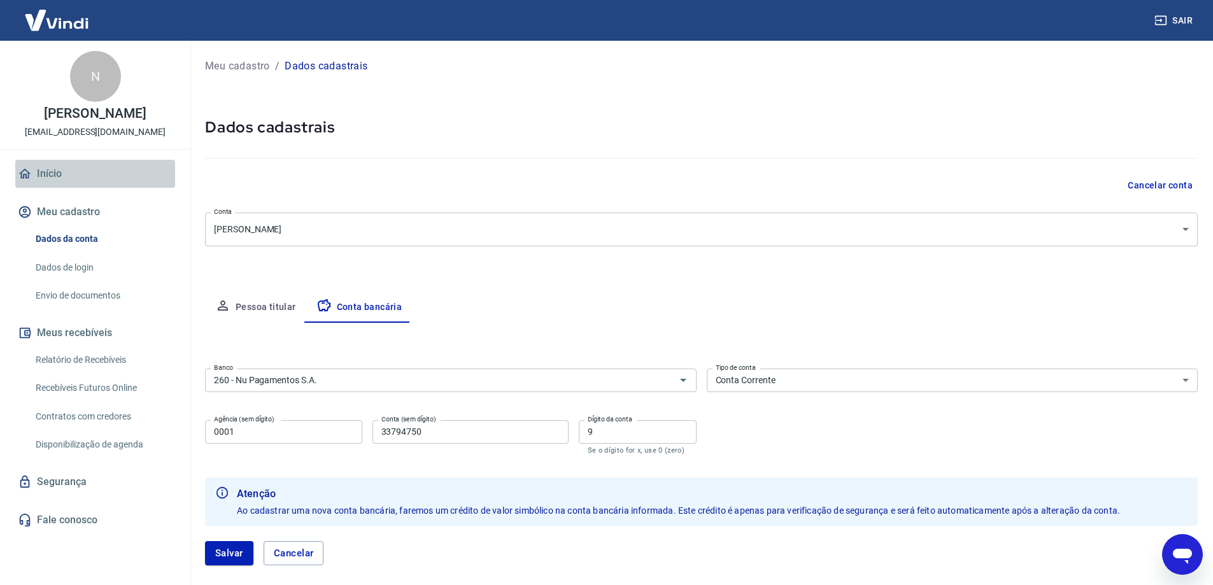
click at [52, 171] on link "Início" at bounding box center [95, 174] width 160 height 28
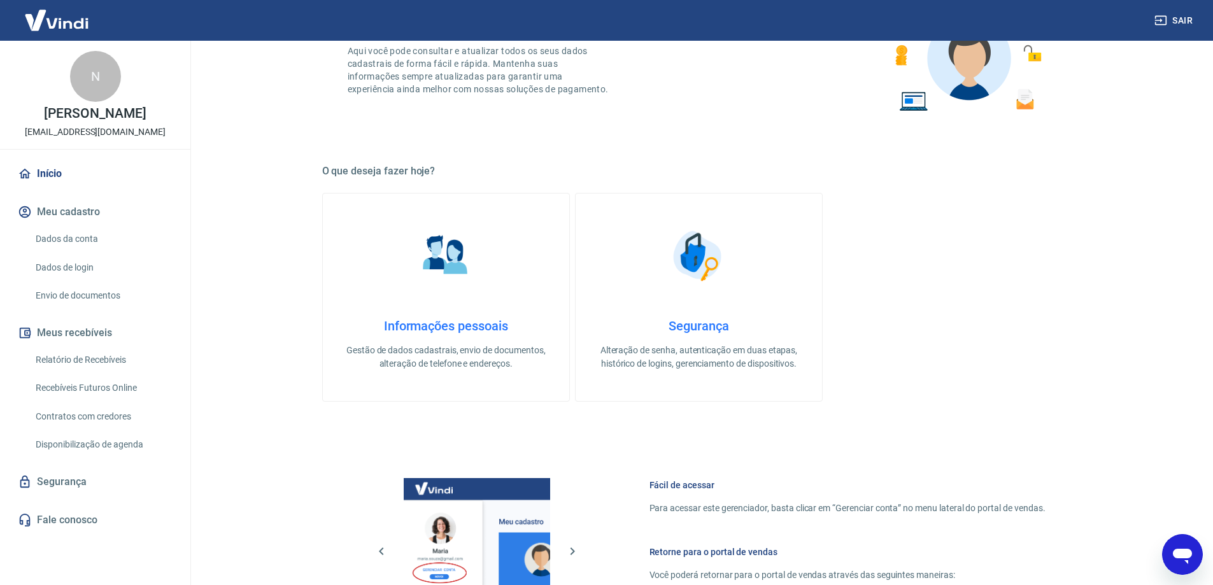
scroll to position [255, 0]
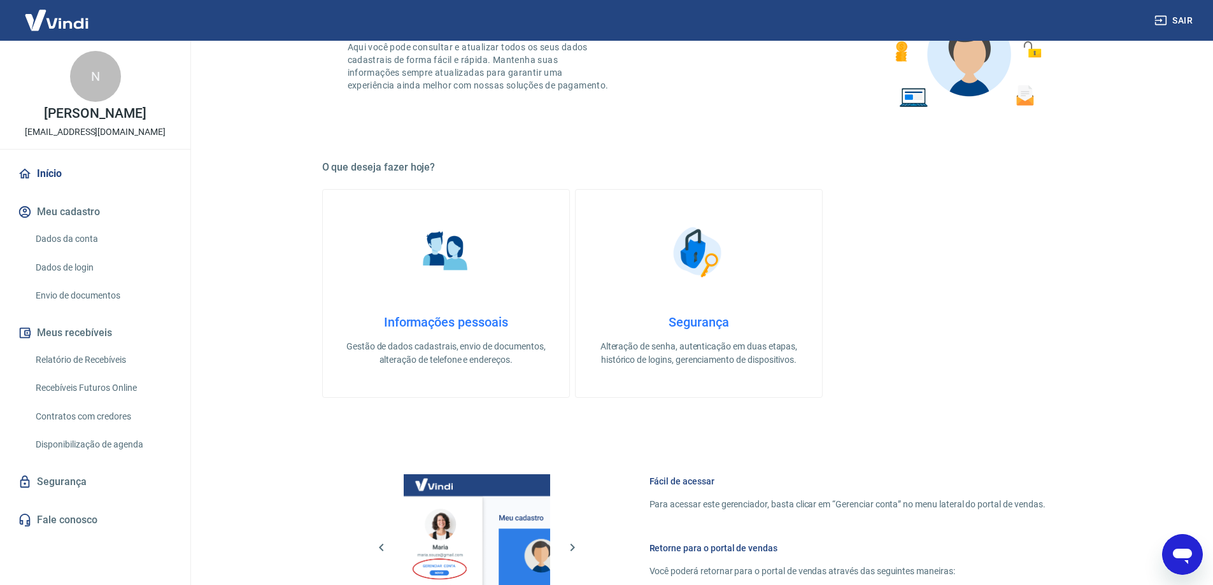
click at [434, 317] on h4 "Informações pessoais" at bounding box center [446, 322] width 206 height 15
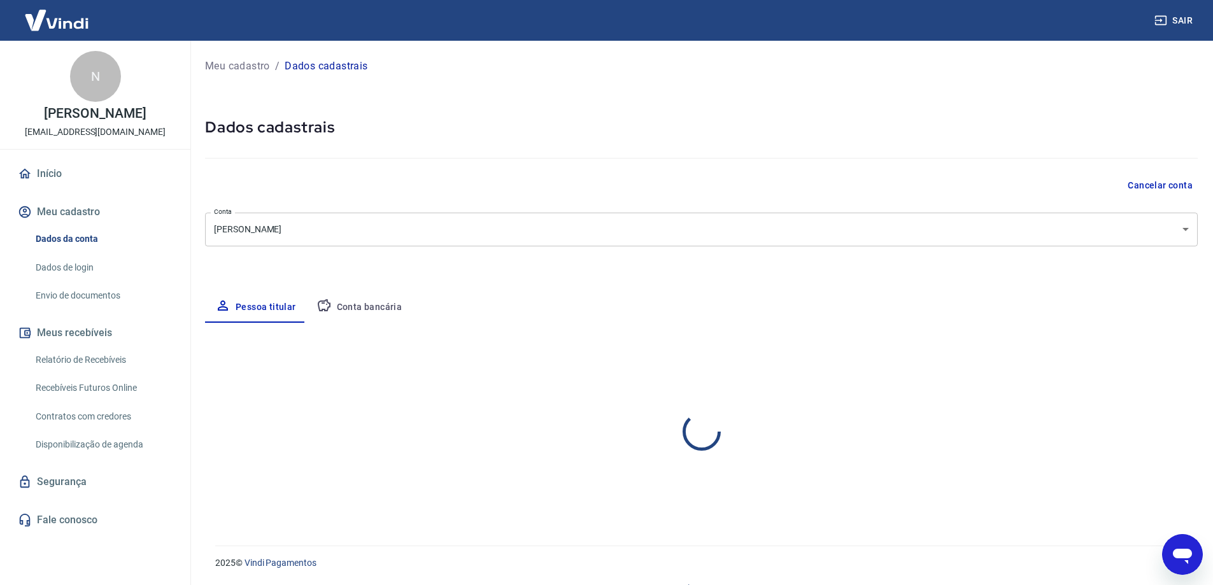
select select "SP"
select select "business"
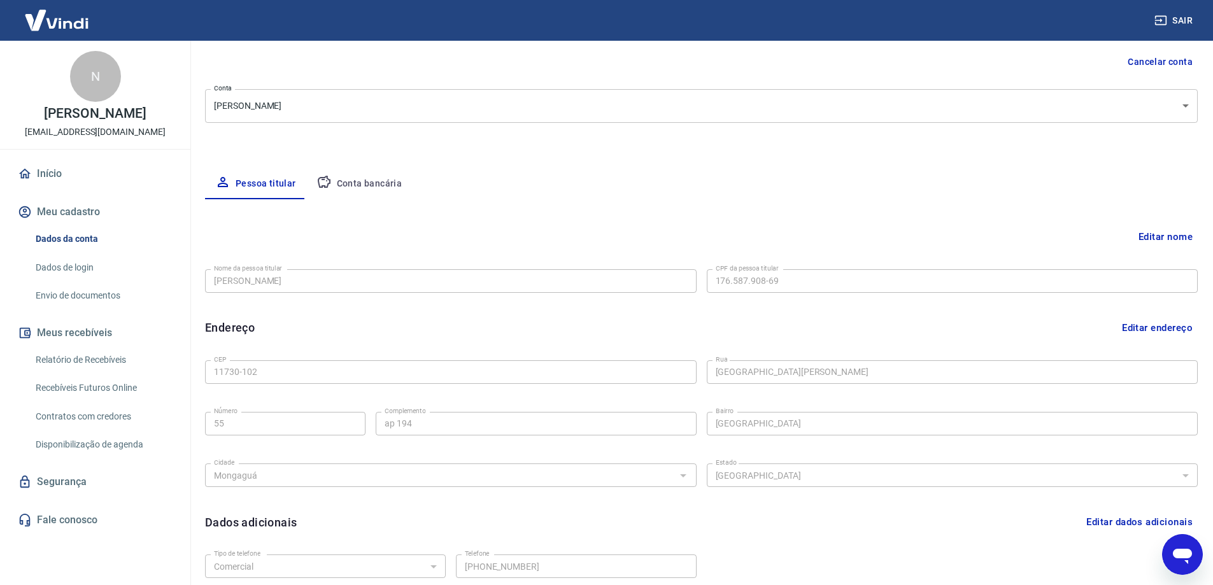
scroll to position [127, 0]
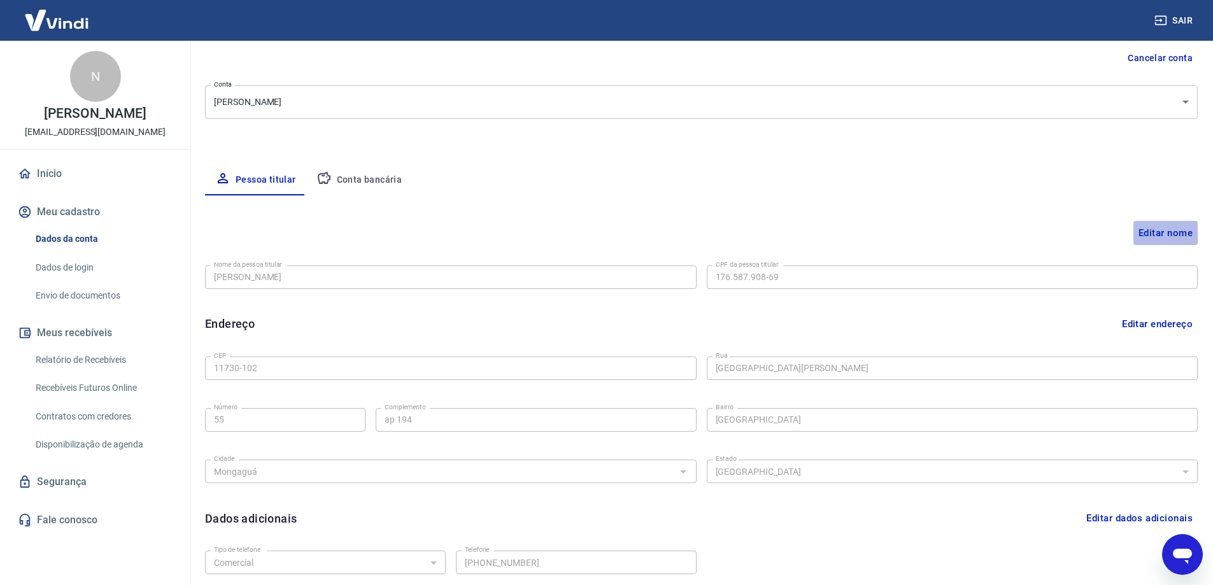
click at [1164, 230] on button "Editar nome" at bounding box center [1166, 233] width 64 height 24
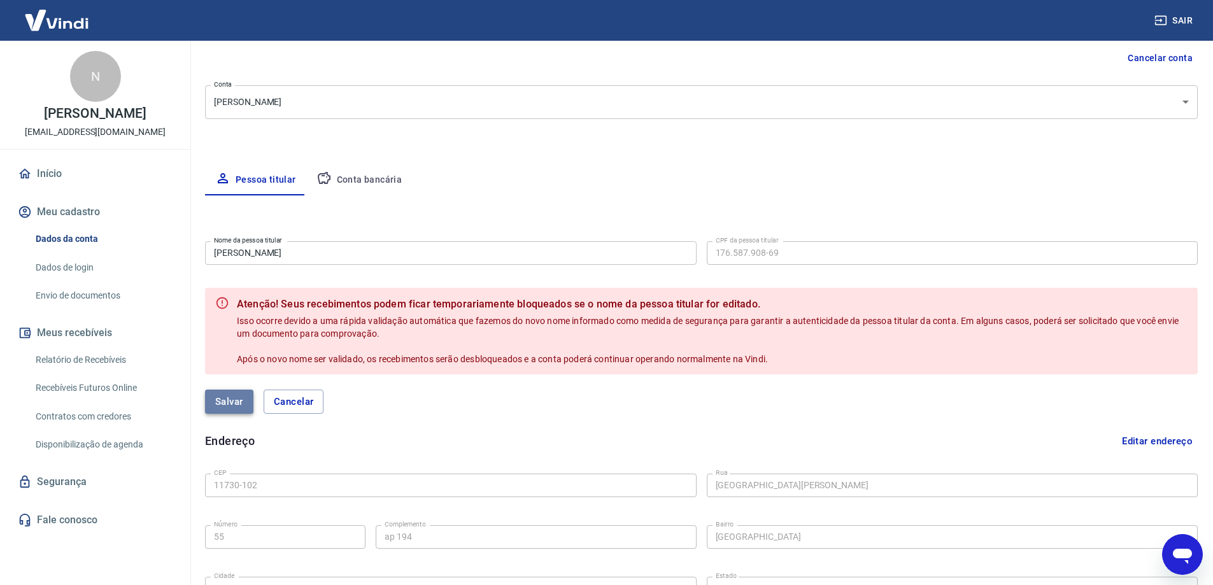
click at [225, 404] on button "Salvar" at bounding box center [229, 402] width 48 height 24
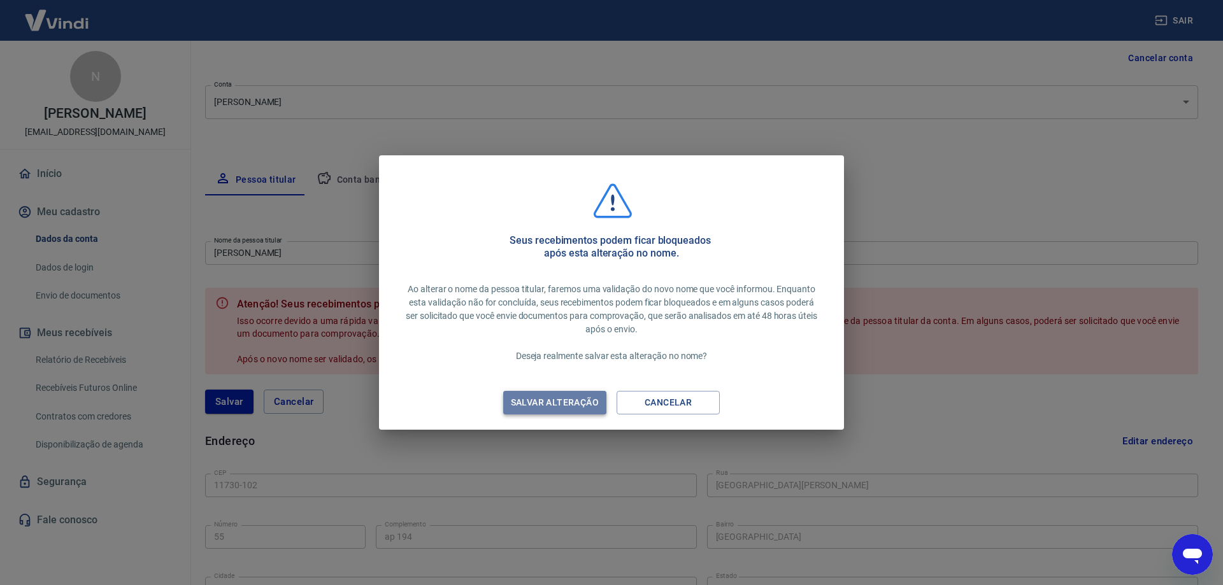
click at [583, 402] on div "Salvar alteração" at bounding box center [554, 403] width 118 height 16
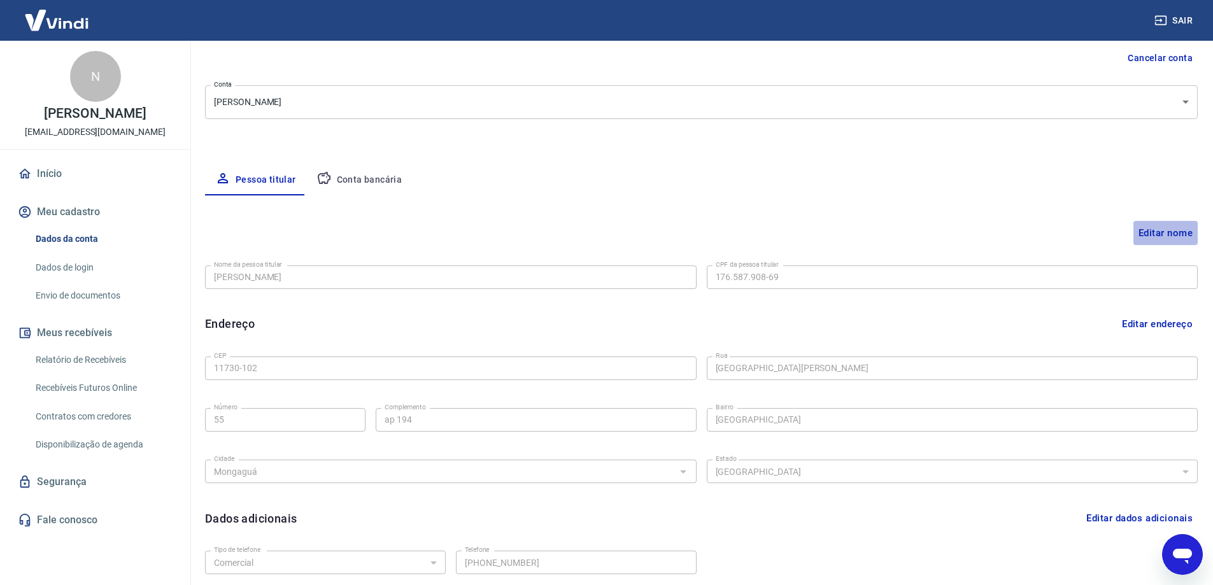
click at [1155, 229] on button "Editar nome" at bounding box center [1166, 233] width 64 height 24
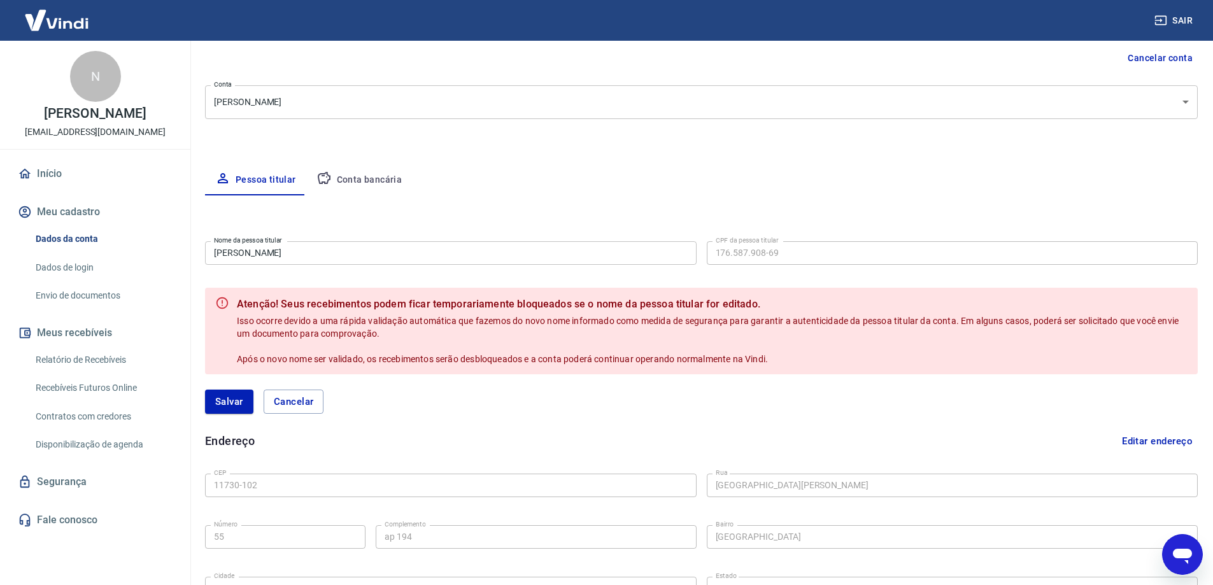
click at [874, 224] on div "Editar nome Nome da pessoa titular Nilsete de Oliveira Lima Nome da pessoa titu…" at bounding box center [701, 466] width 993 height 540
click at [61, 516] on link "Fale conosco" at bounding box center [95, 520] width 160 height 28
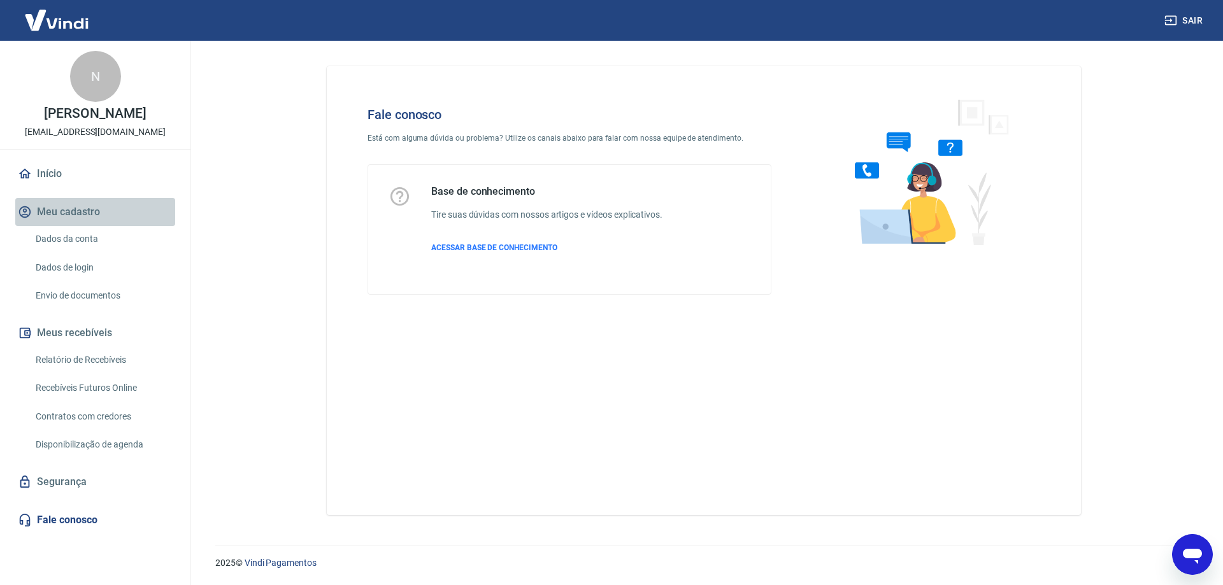
click at [64, 210] on button "Meu cadastro" at bounding box center [95, 212] width 160 height 28
click at [76, 238] on link "Dados da conta" at bounding box center [103, 239] width 145 height 26
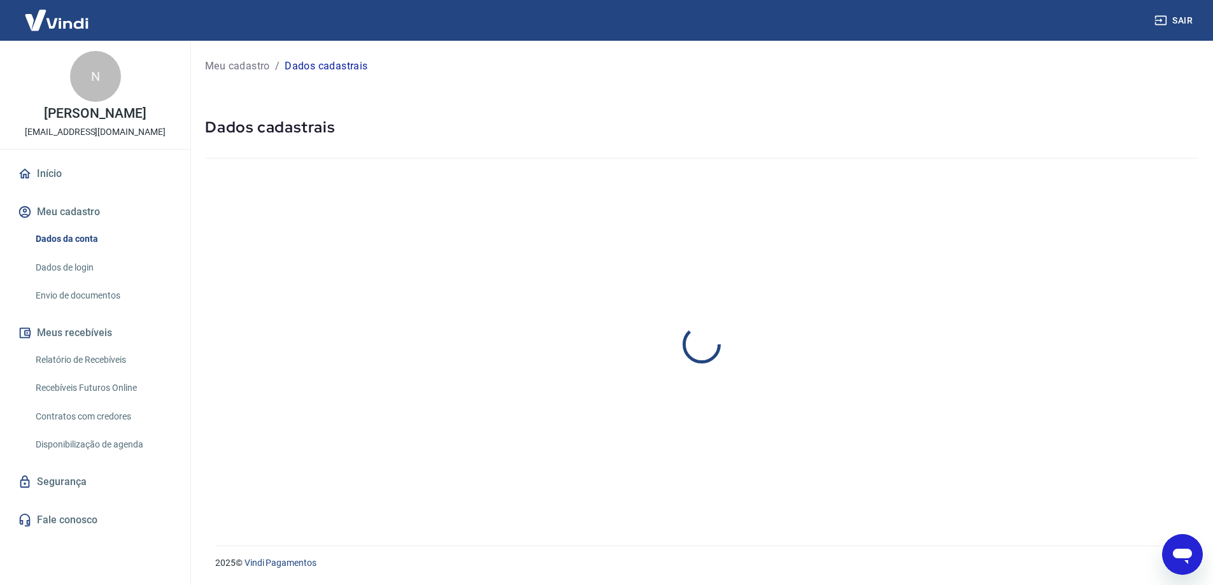
select select "SP"
select select "business"
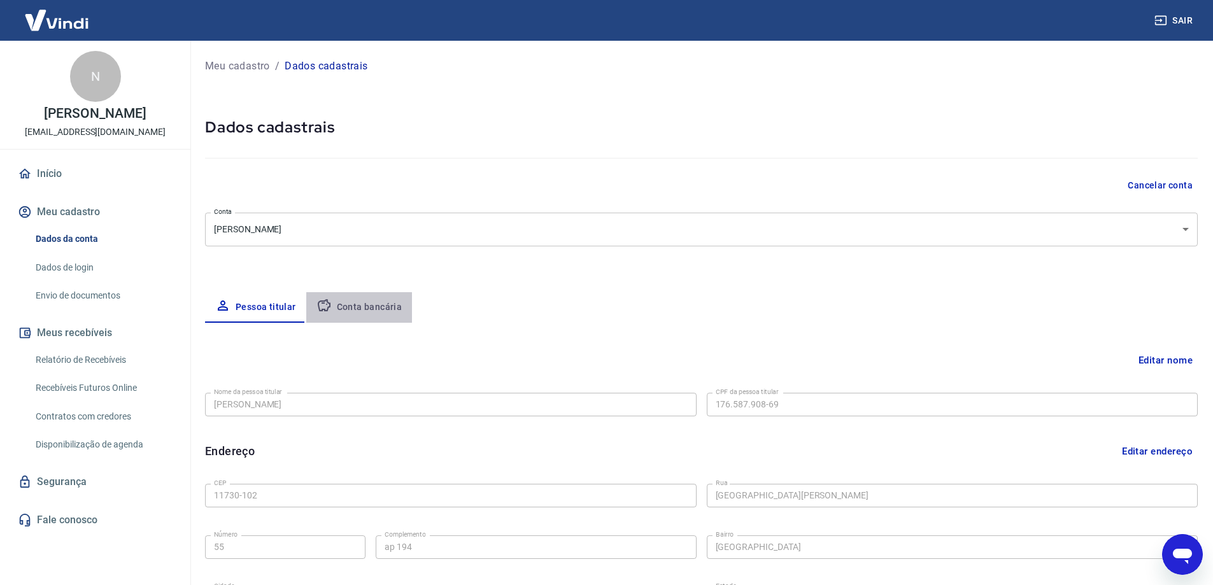
click at [390, 310] on button "Conta bancária" at bounding box center [359, 307] width 106 height 31
select select "1"
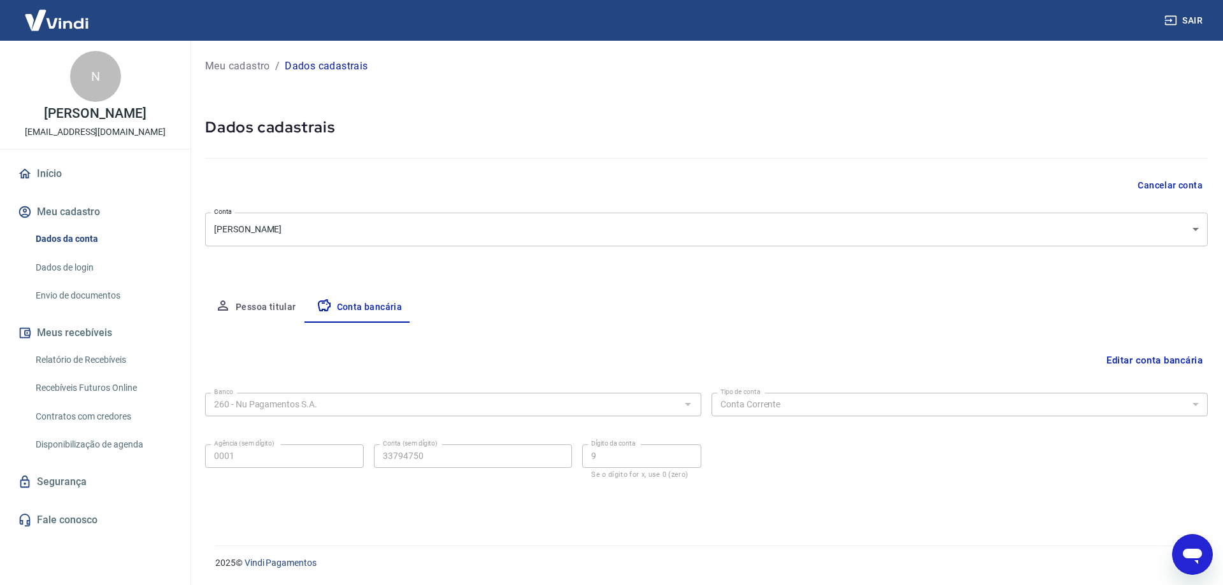
click at [1175, 360] on button "Editar conta bancária" at bounding box center [1154, 360] width 106 height 24
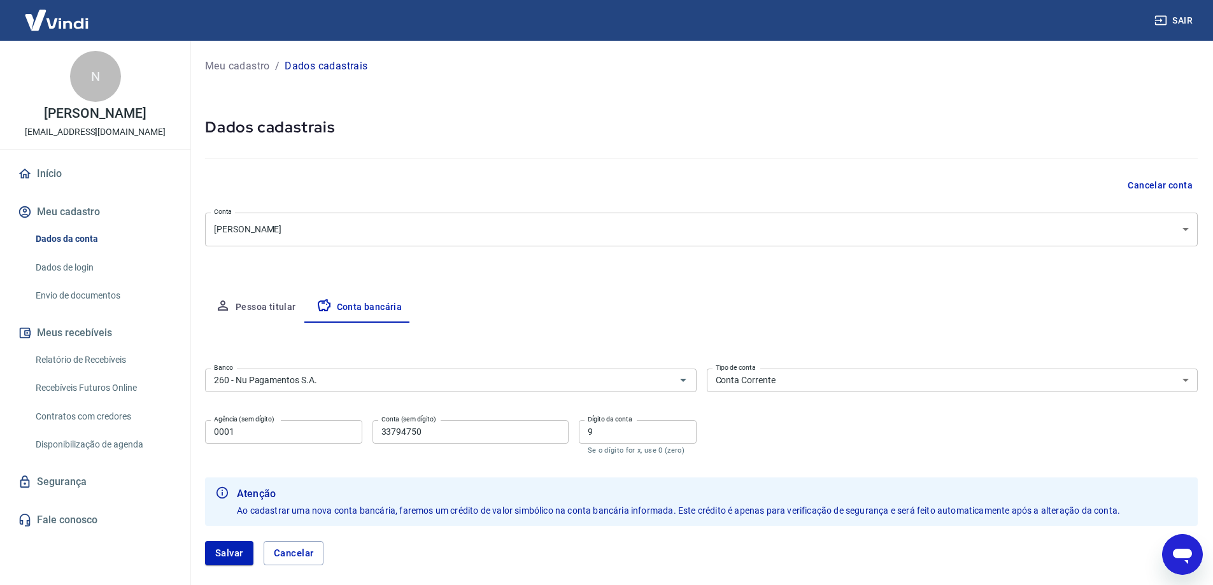
click at [446, 436] on input "33794750" at bounding box center [471, 432] width 196 height 24
type input "3"
type input "58225837"
click at [644, 433] on input "9" at bounding box center [638, 432] width 118 height 24
type input "4"
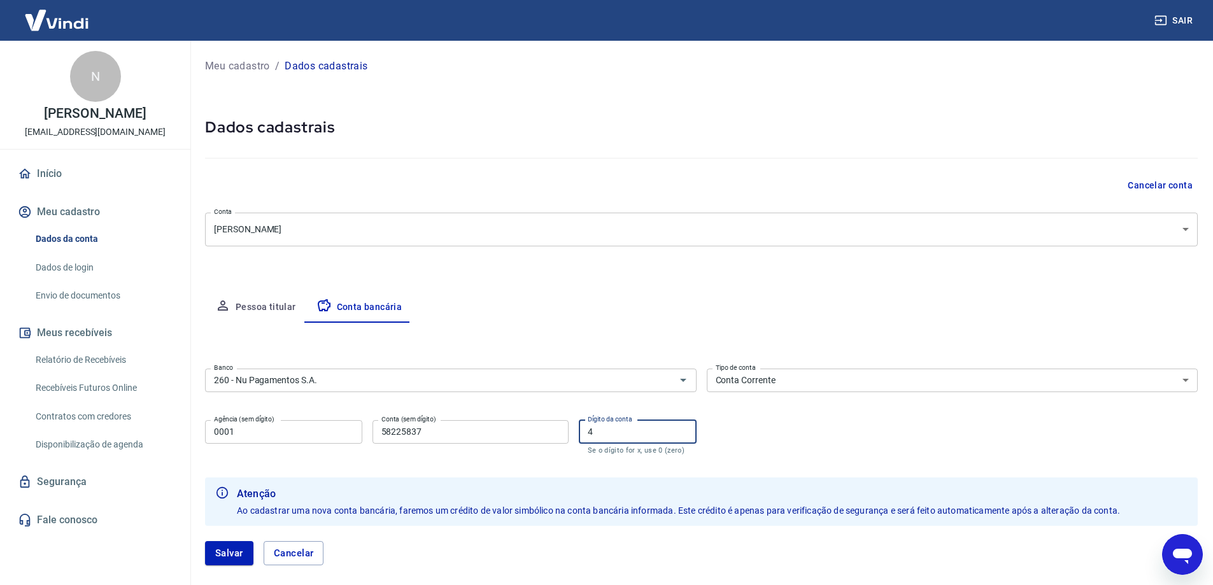
click at [230, 548] on button "Salvar" at bounding box center [229, 553] width 48 height 24
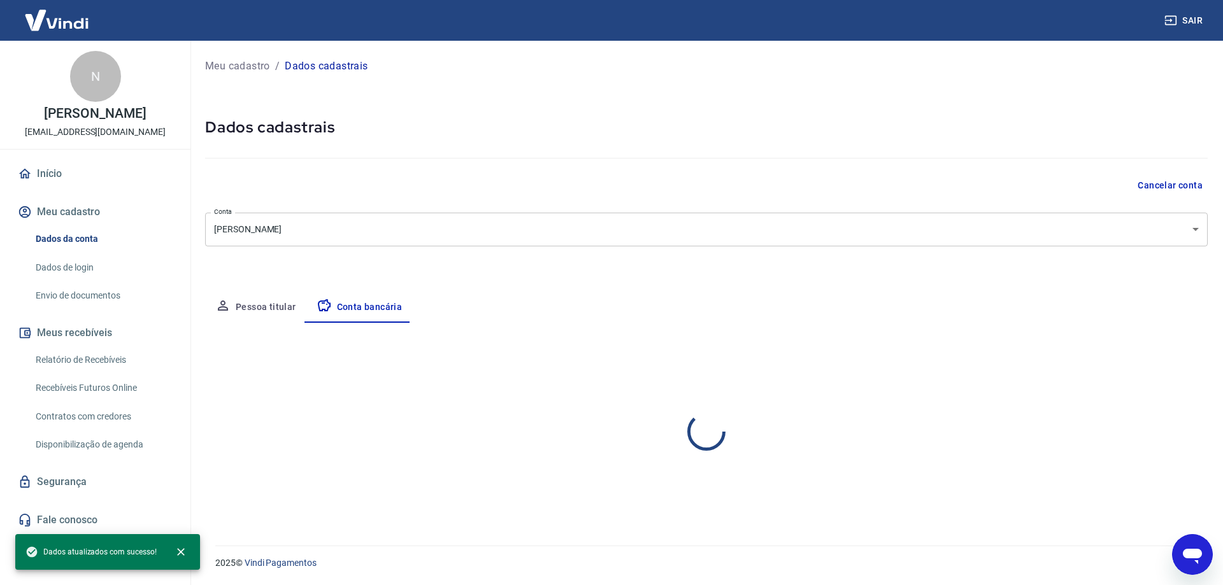
select select "1"
click at [62, 171] on link "Início" at bounding box center [95, 174] width 160 height 28
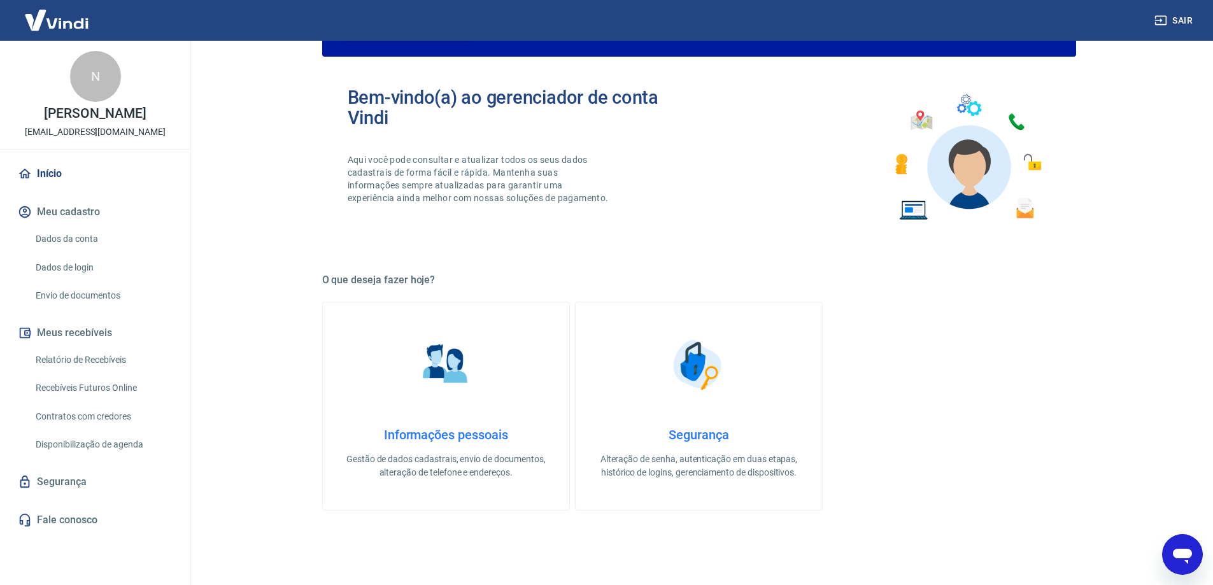
scroll to position [191, 0]
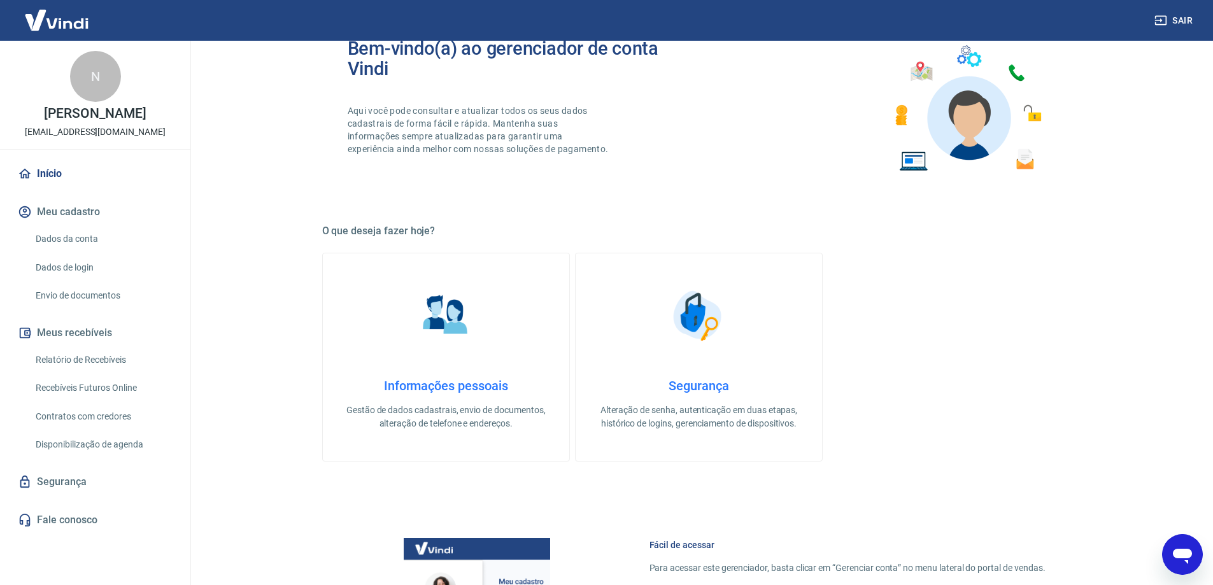
click at [451, 384] on h4 "Informações pessoais" at bounding box center [446, 385] width 206 height 15
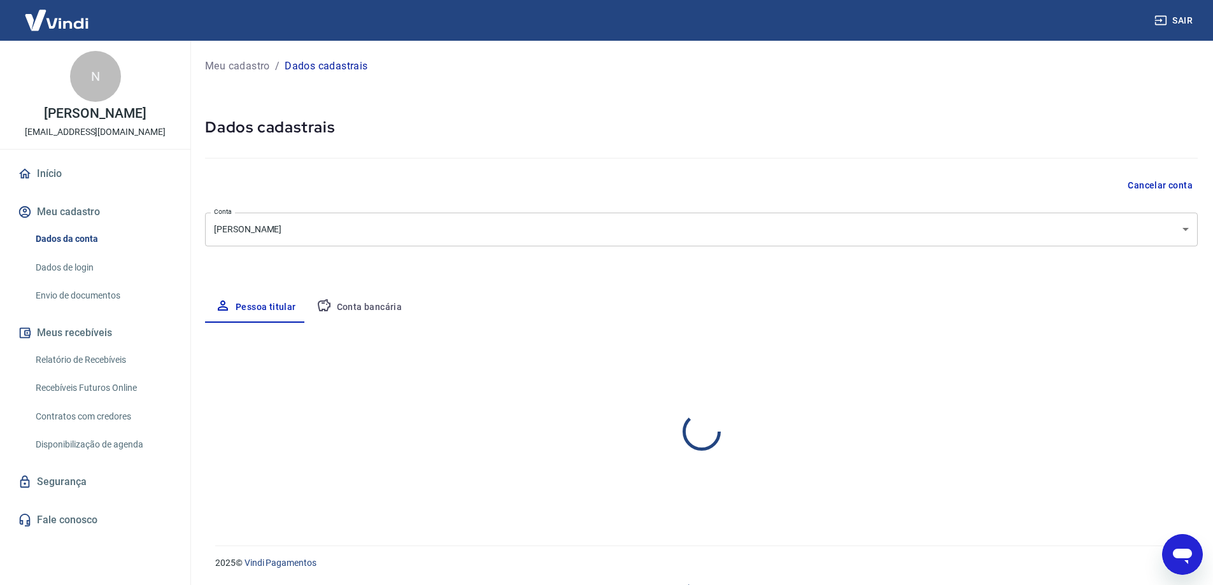
select select "SP"
select select "business"
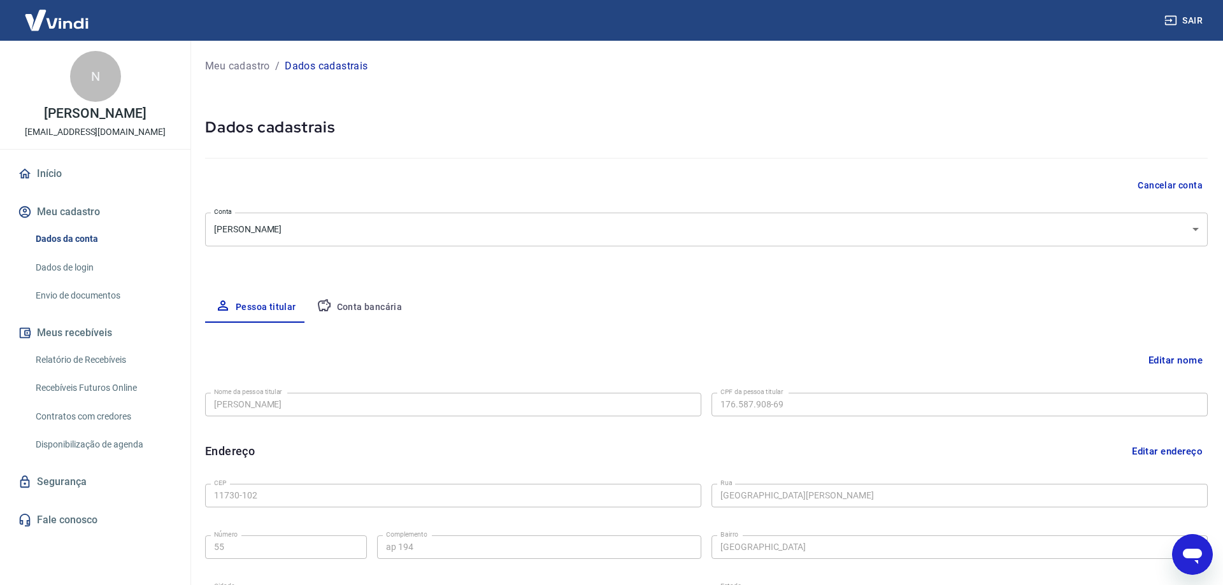
click at [1188, 230] on body "Sair N Nilsete de Oliveira Lima estilofitness.oficialsp@gmail.com Início Meu ca…" at bounding box center [611, 292] width 1223 height 585
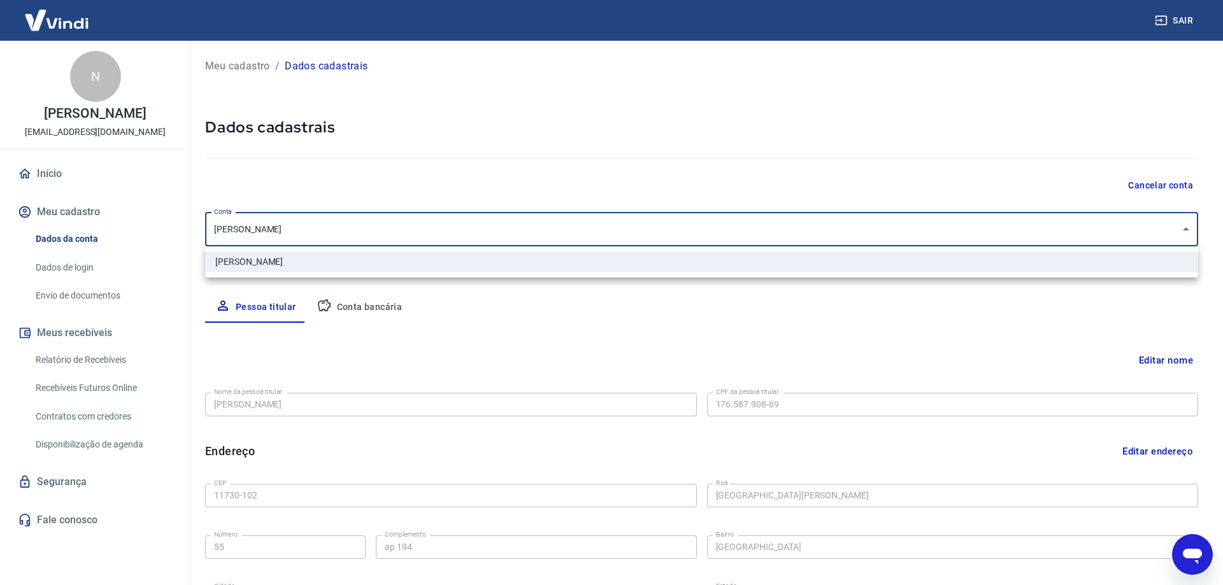
click at [1188, 231] on div at bounding box center [611, 292] width 1223 height 585
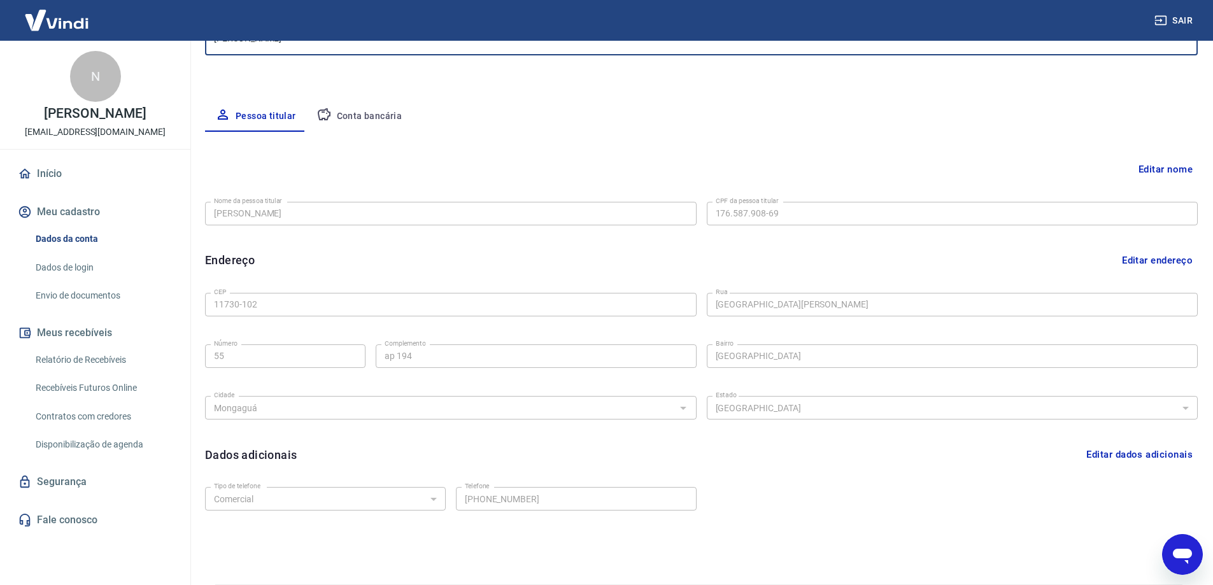
scroll to position [230, 0]
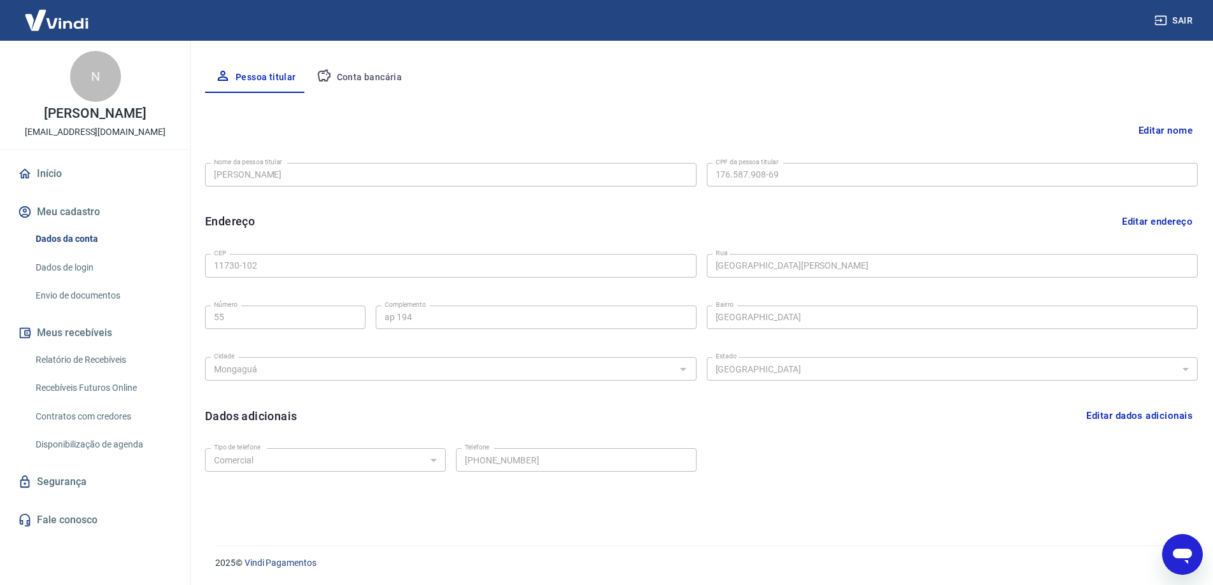
click at [1178, 555] on icon "Abrir janela de mensagens" at bounding box center [1182, 556] width 19 height 15
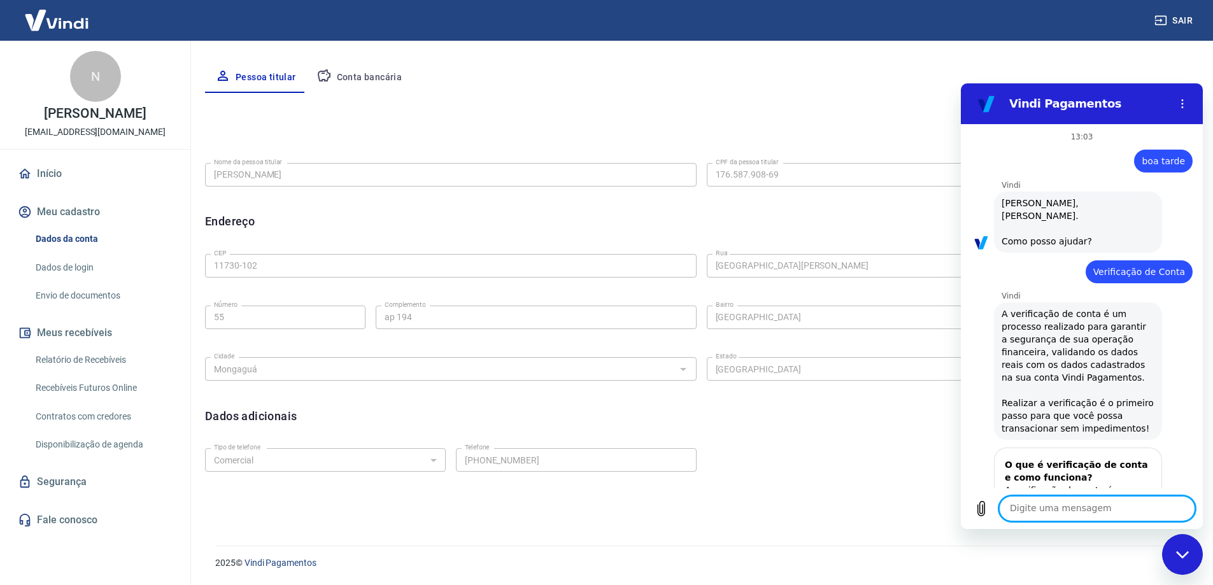
scroll to position [1073, 0]
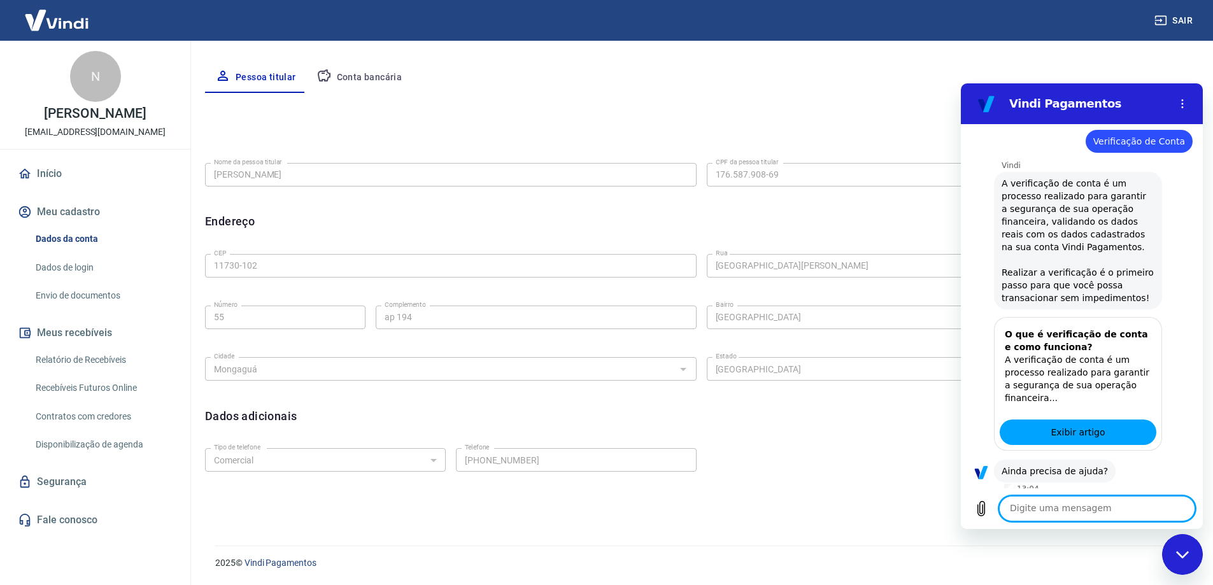
click at [1041, 504] on textarea at bounding box center [1097, 508] width 196 height 25
click at [1125, 499] on button "Sim" at bounding box center [1130, 511] width 37 height 24
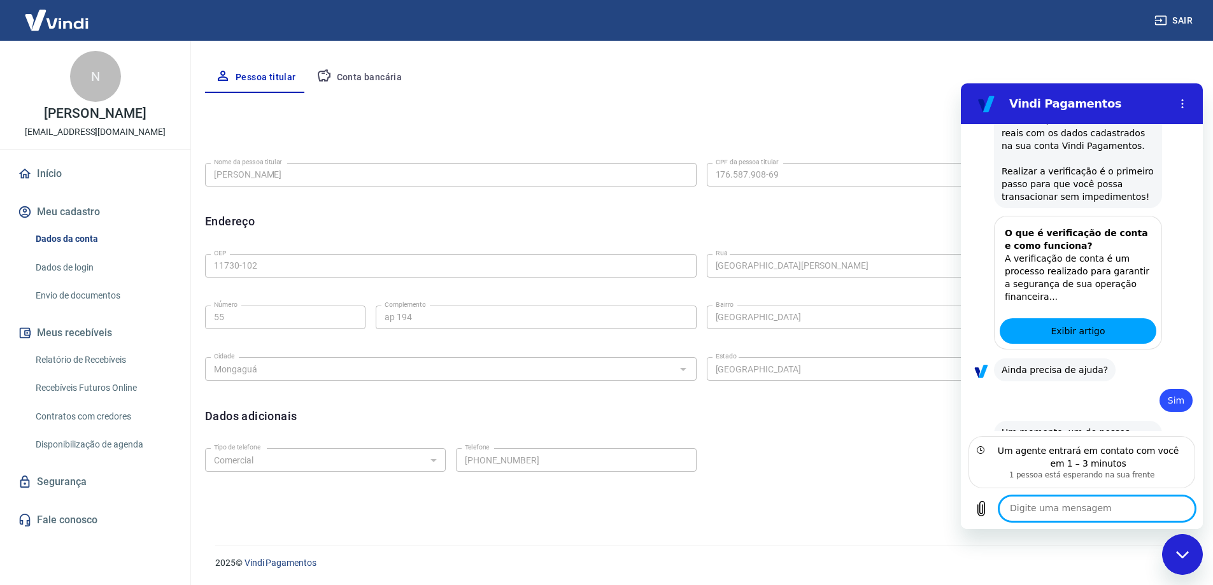
scroll to position [1176, 0]
click at [1078, 505] on textarea at bounding box center [1097, 508] width 196 height 25
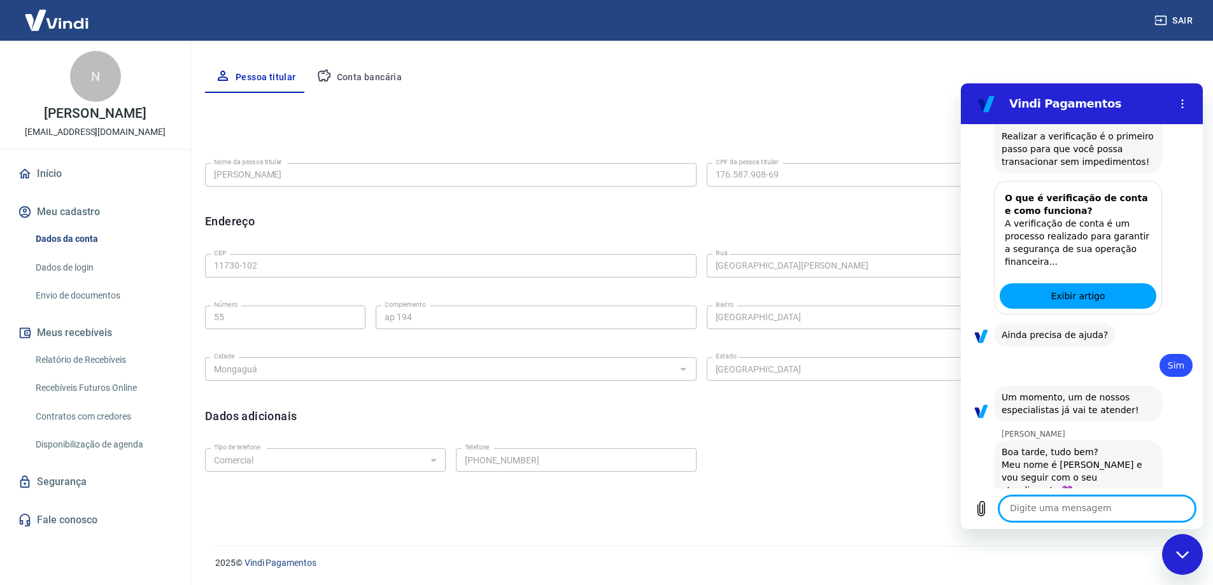
scroll to position [1212, 0]
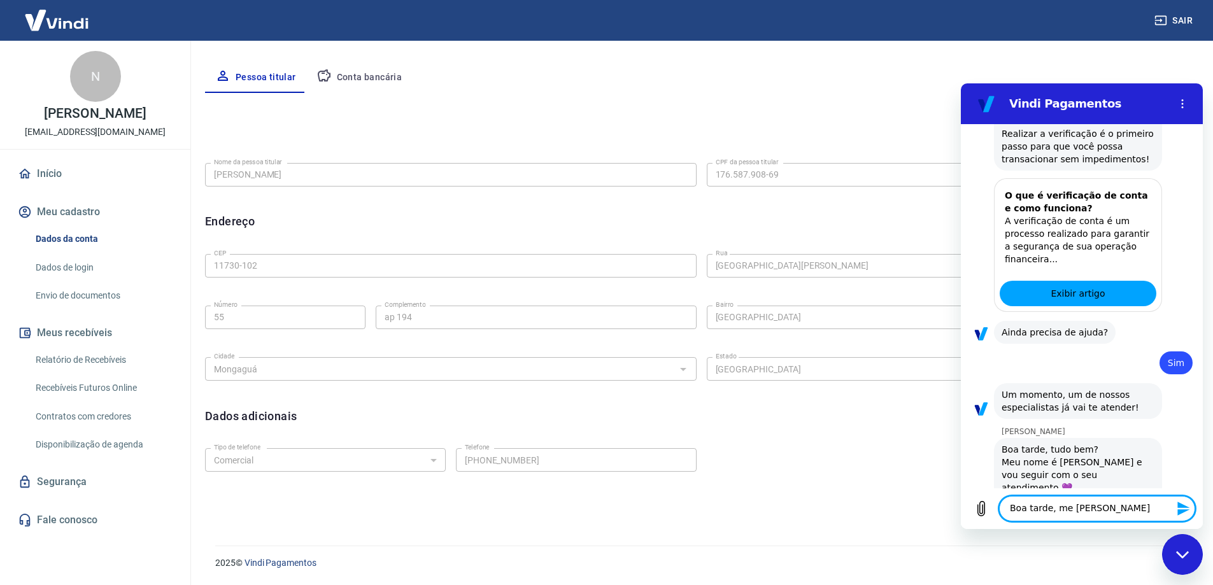
type textarea "Boa tarde, me chamo Nilsete"
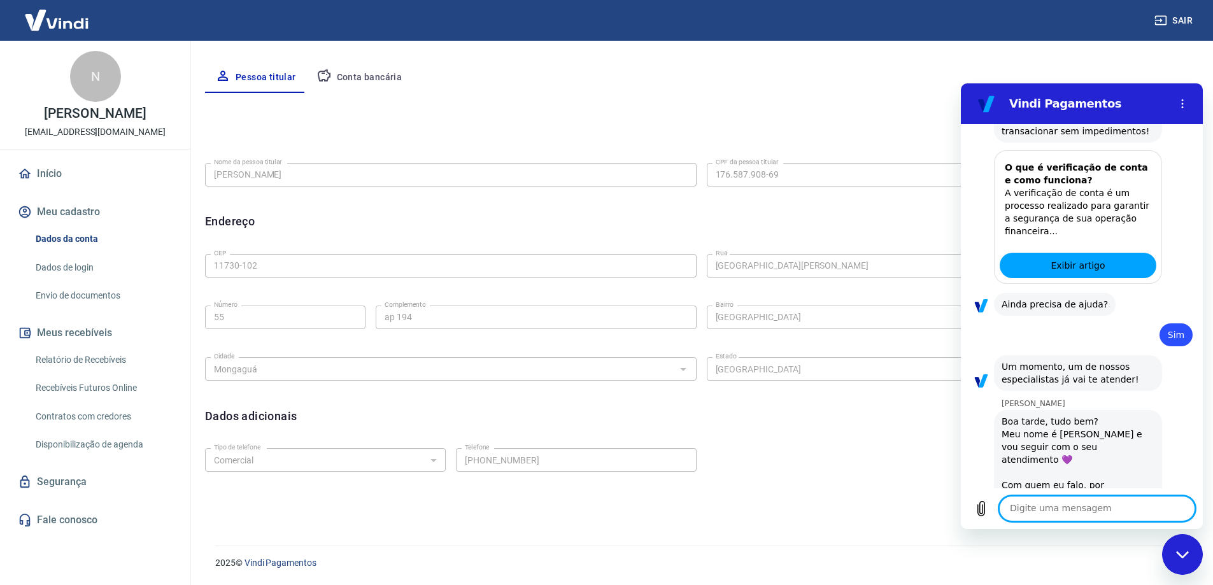
scroll to position [1242, 0]
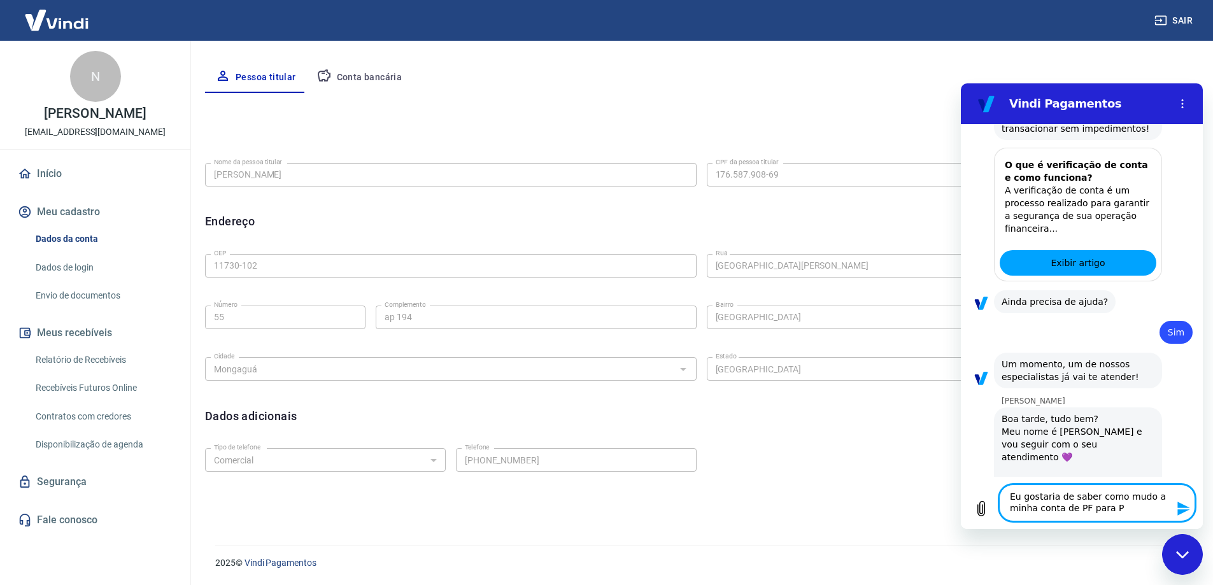
type textarea "Eu gostaria de saber como mudo a minha conta de PF para PJ"
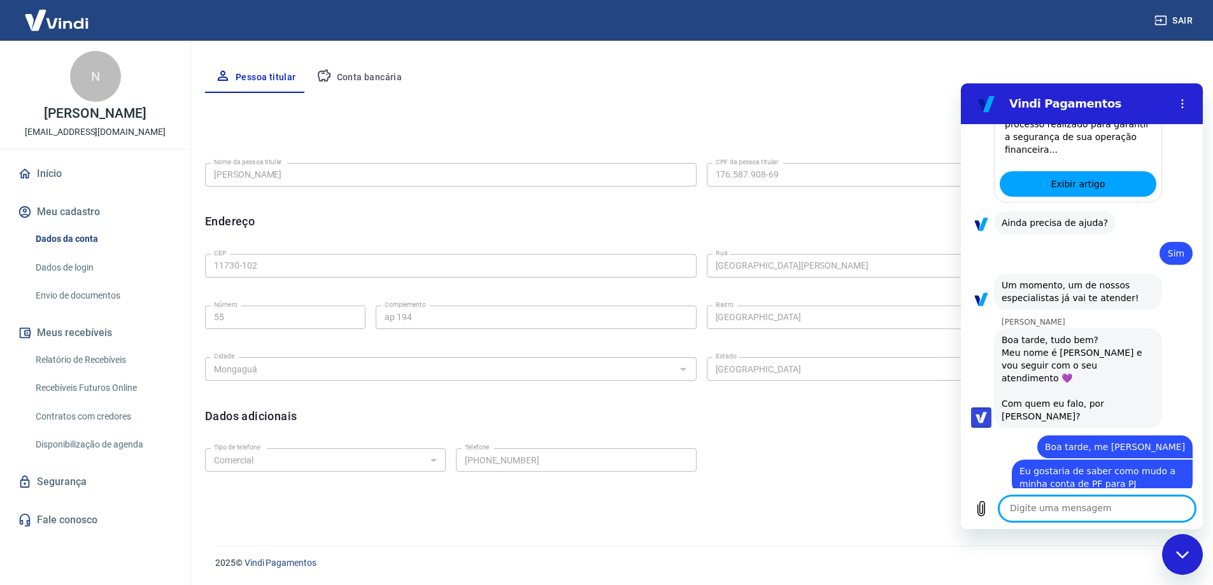
scroll to position [1346, 0]
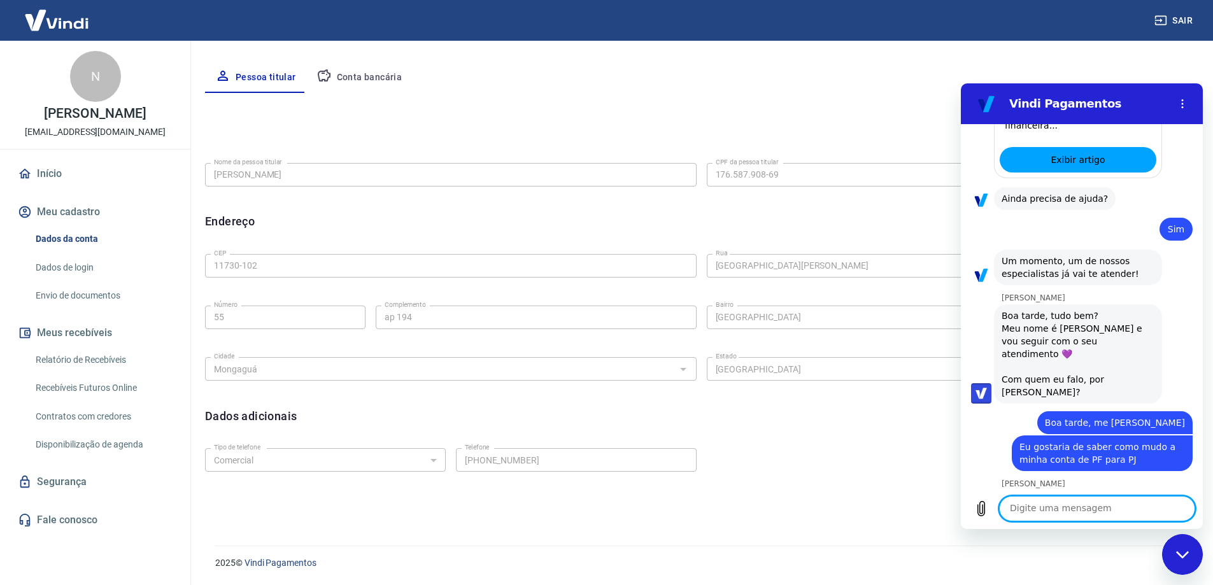
click at [1038, 508] on textarea at bounding box center [1097, 508] width 196 height 25
type textarea "36905716000185"
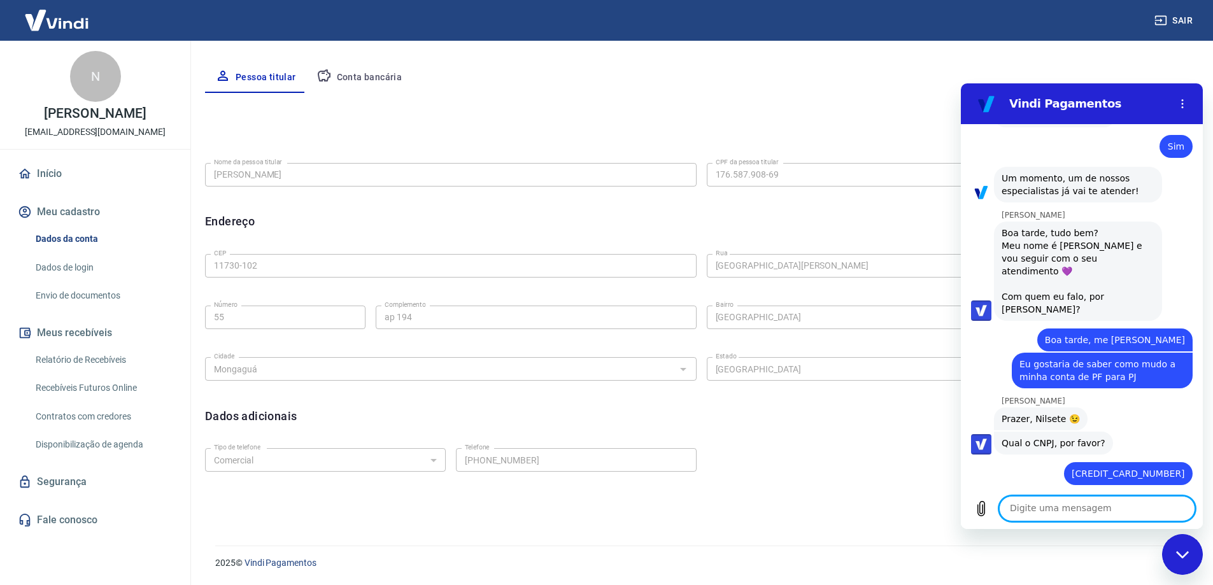
scroll to position [1431, 0]
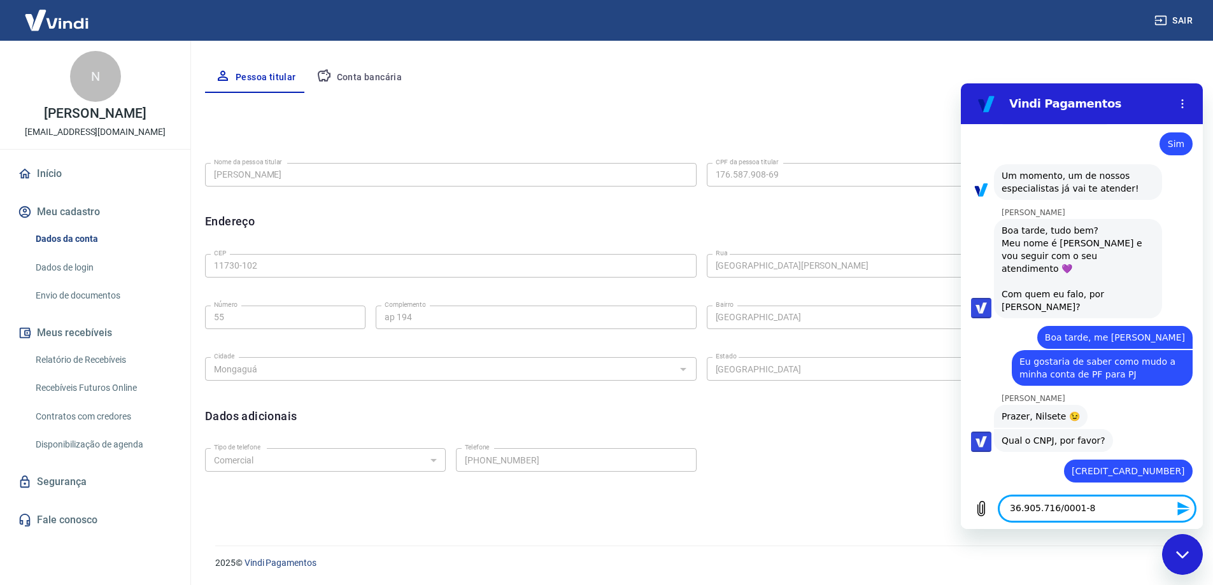
type textarea "36.905.716/0001-85"
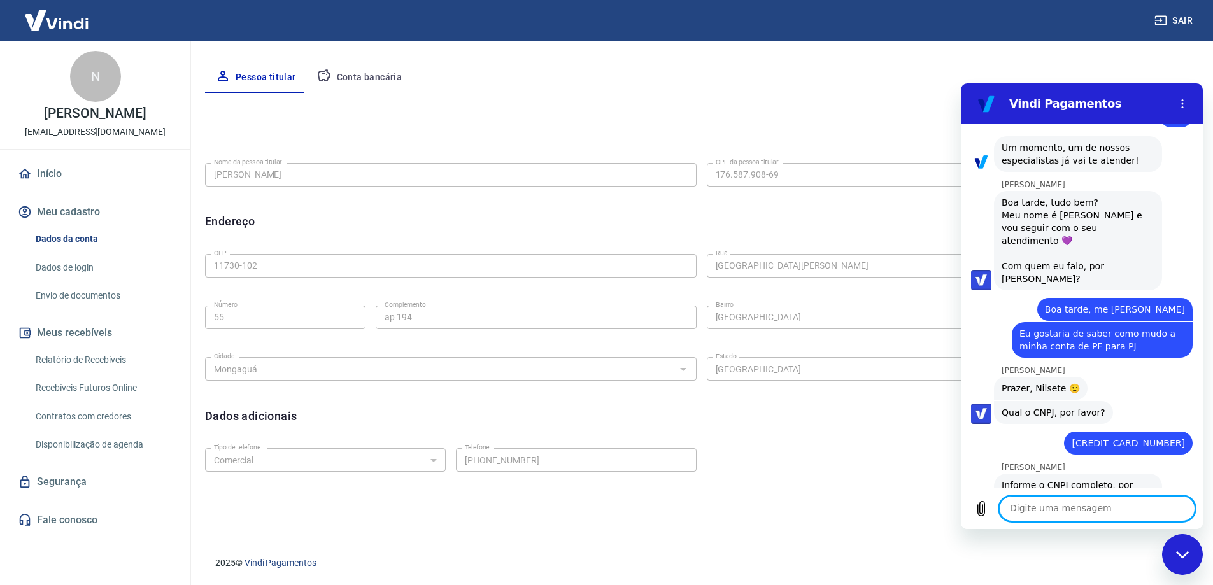
scroll to position [1462, 0]
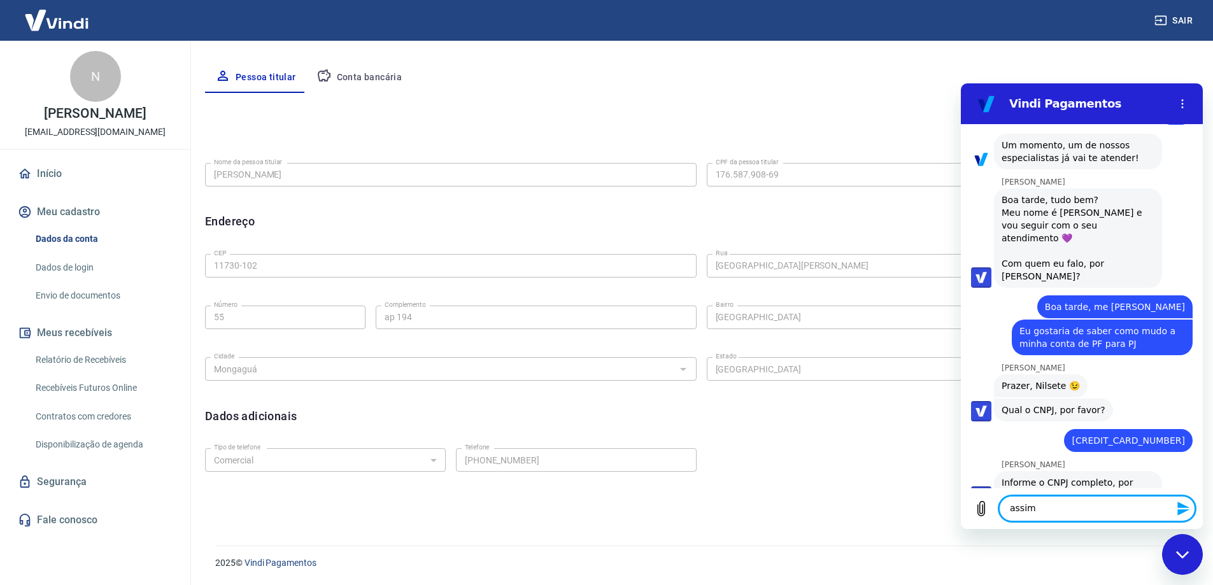
type textarea "assim?"
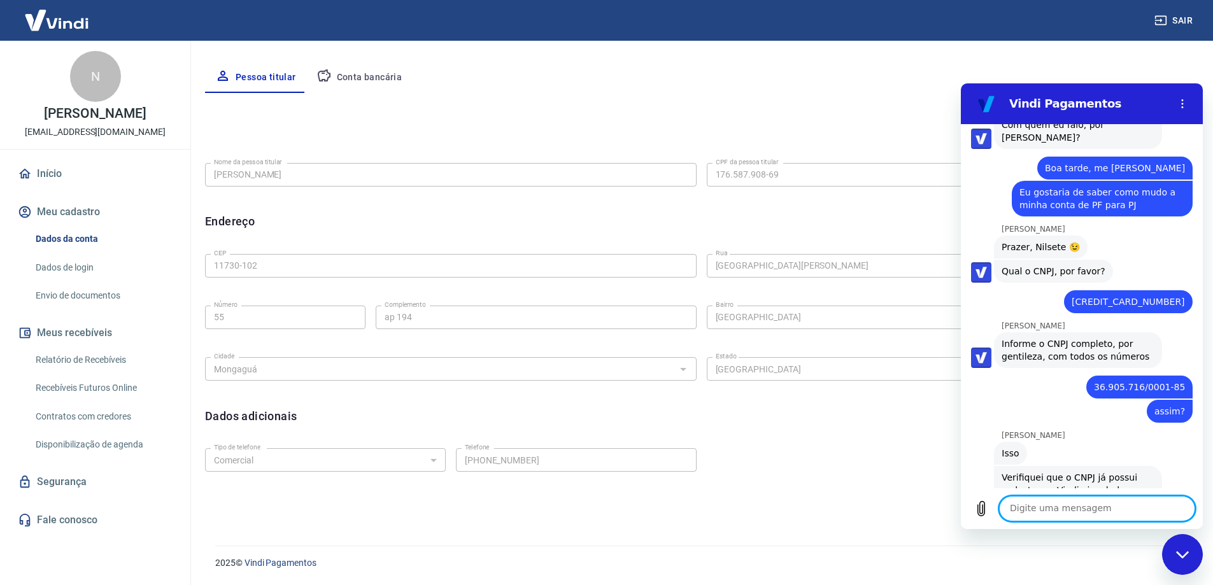
scroll to position [1603, 0]
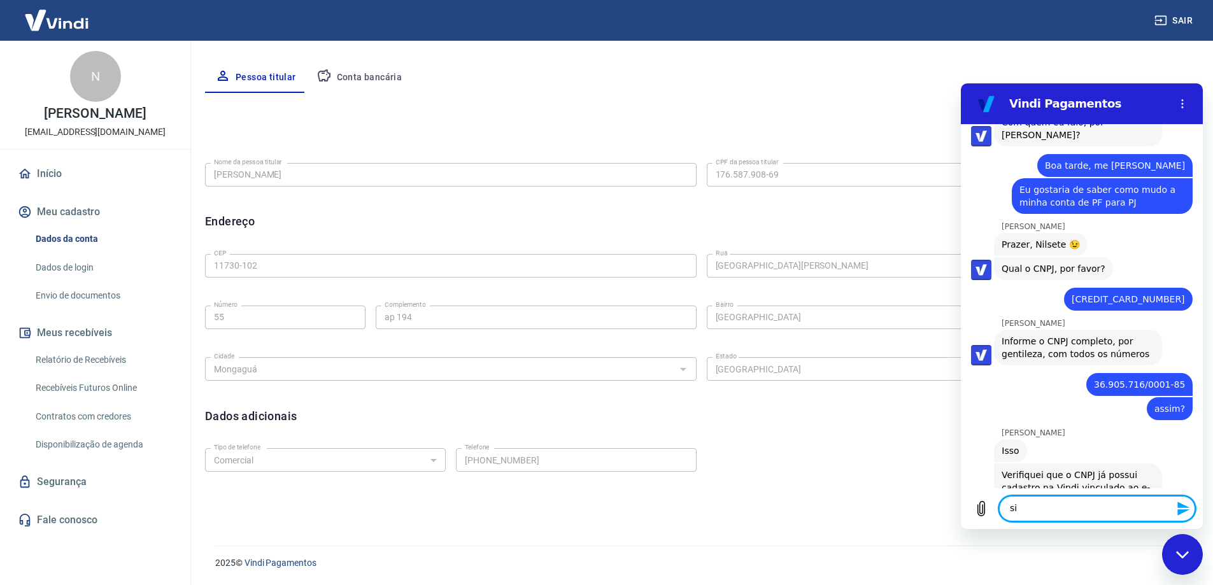
type textarea "sim"
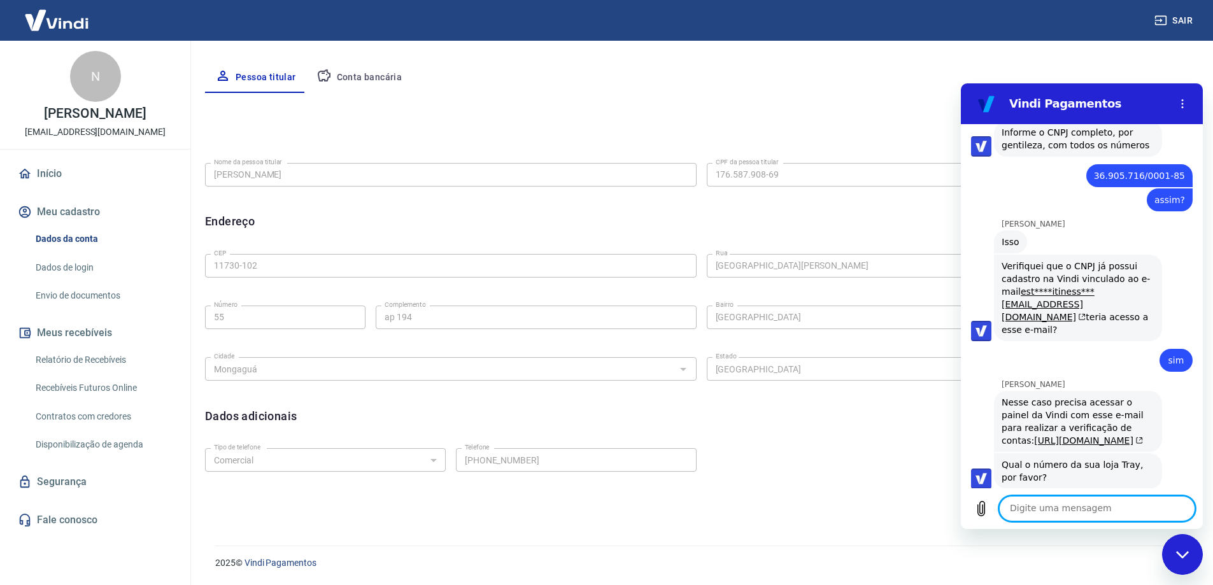
scroll to position [1814, 0]
paste textarea "1431293"
type textarea "1431293"
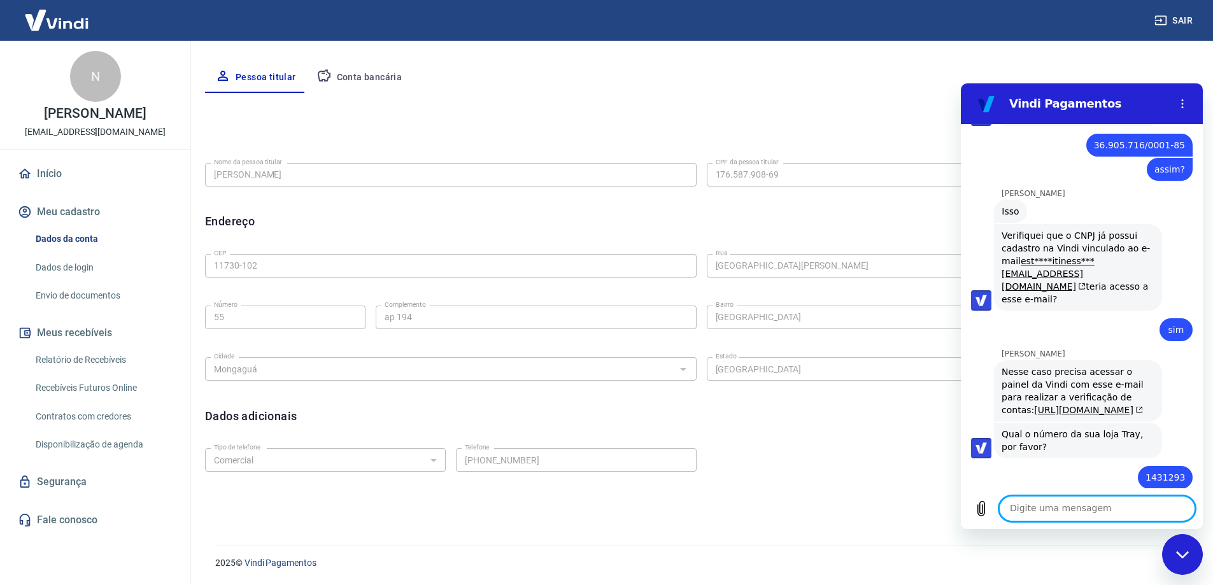
scroll to position [1845, 0]
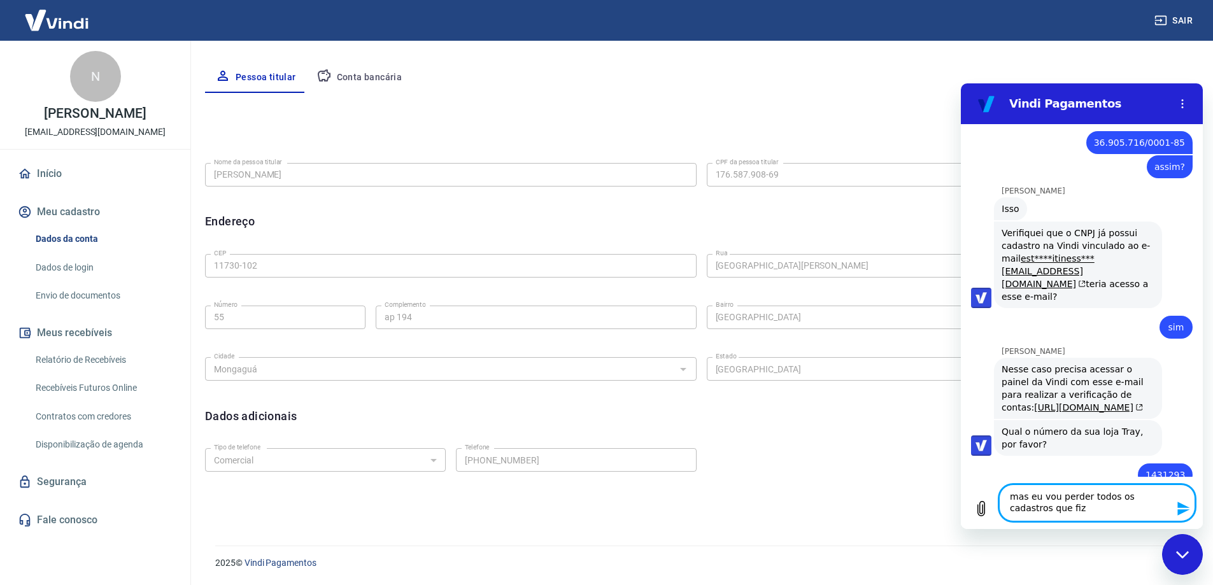
type textarea "mas eu vou perder todos os cadastros que fiz ?"
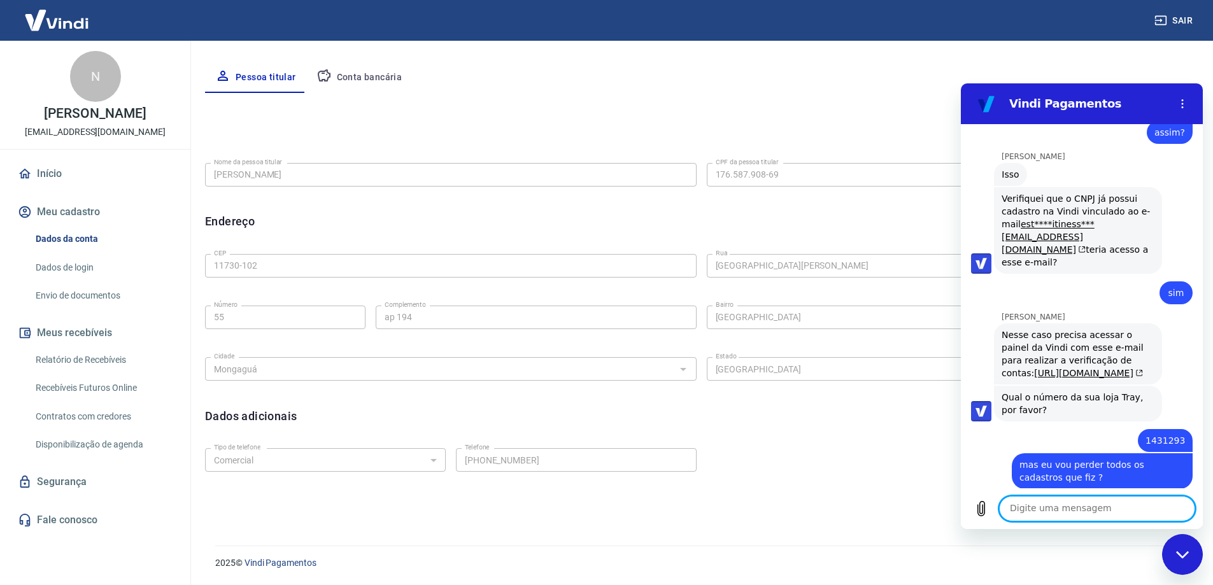
scroll to position [1882, 0]
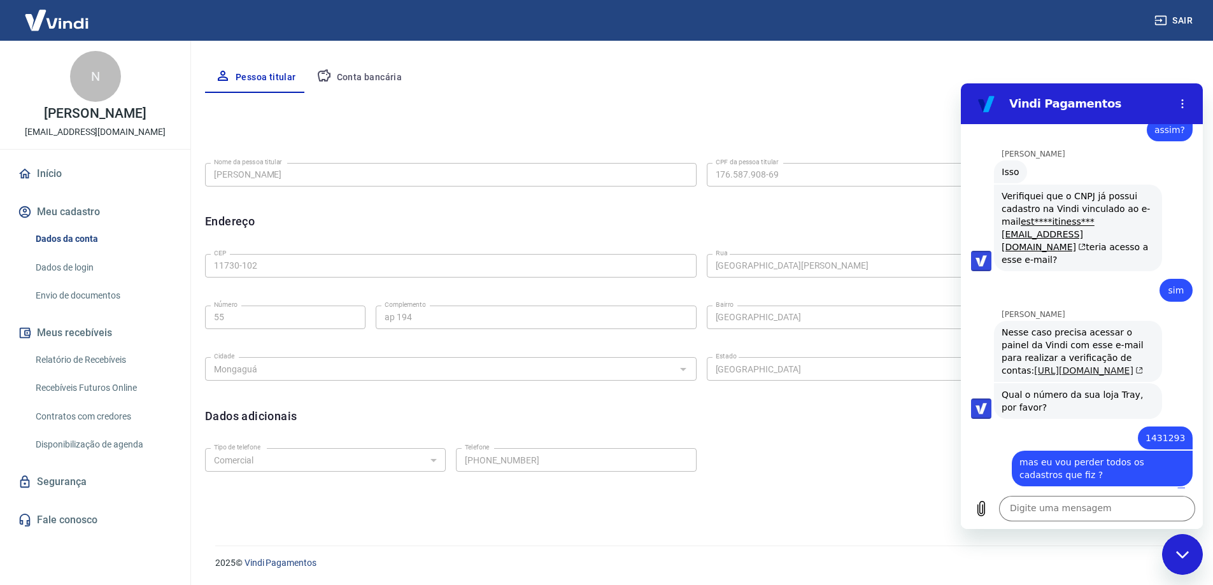
click at [1034, 366] on link "https://atendimento-pagamentos.vindi.com.br/hc/pt-br/articles/16033184110747-O-…" at bounding box center [1088, 371] width 109 height 10
click at [1057, 511] on textarea at bounding box center [1097, 508] width 196 height 25
click at [1186, 103] on icon "Menu de opções" at bounding box center [1183, 104] width 10 height 10
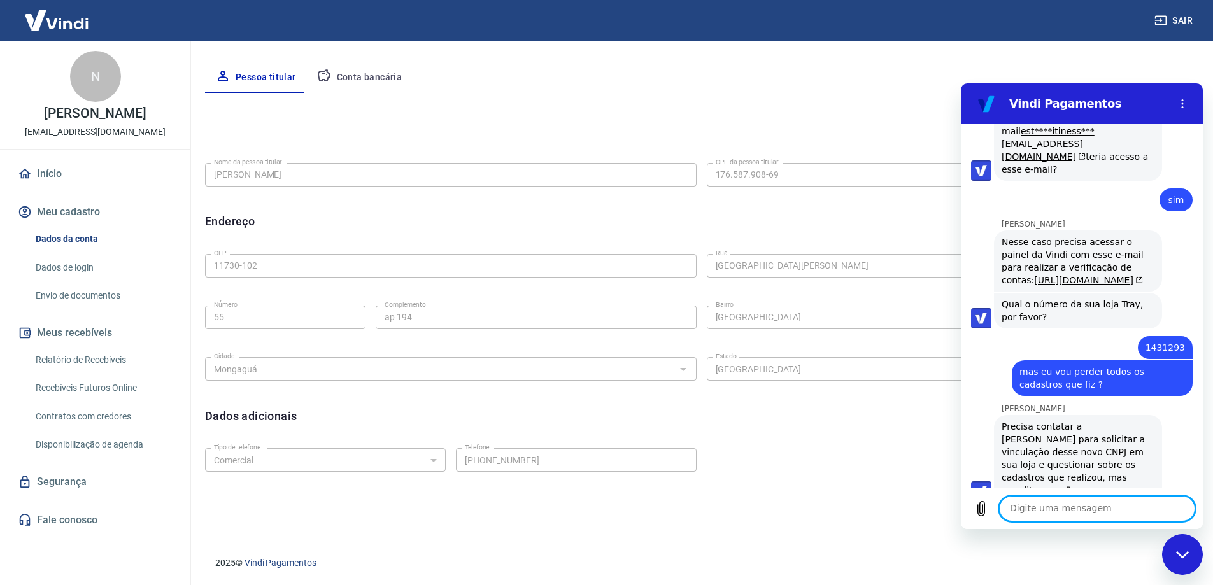
scroll to position [1975, 0]
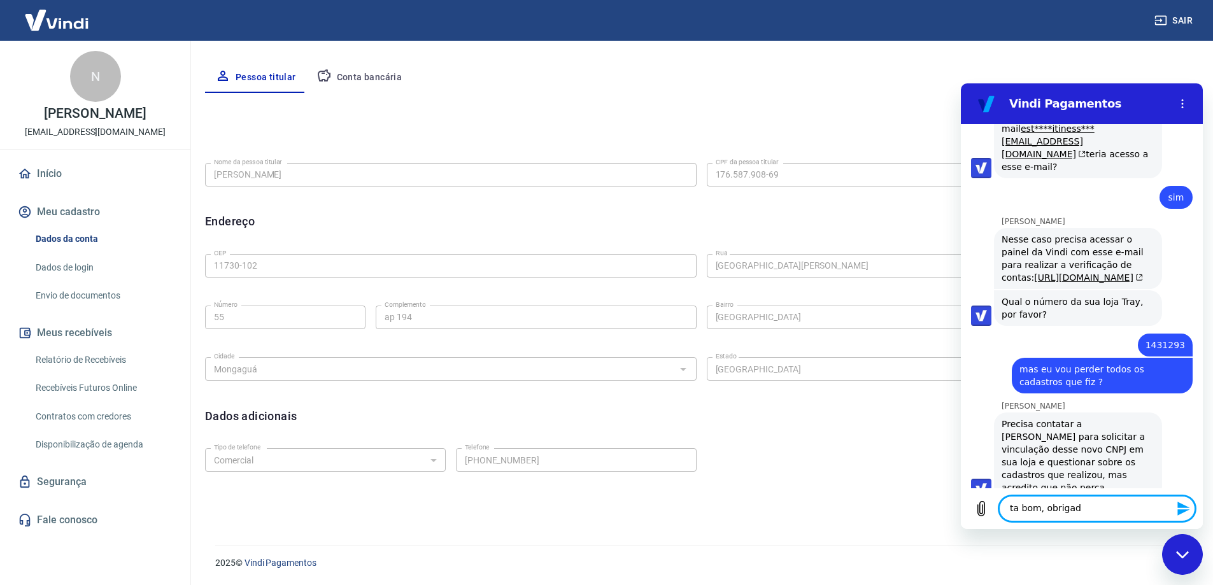
type textarea "ta bom, obrigada"
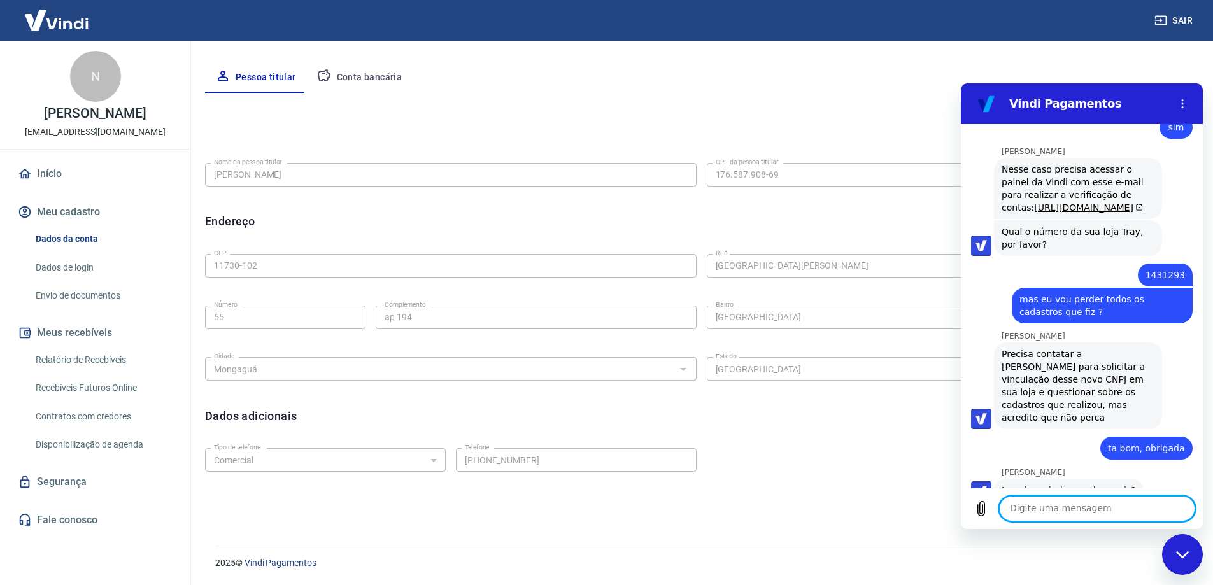
scroll to position [2047, 0]
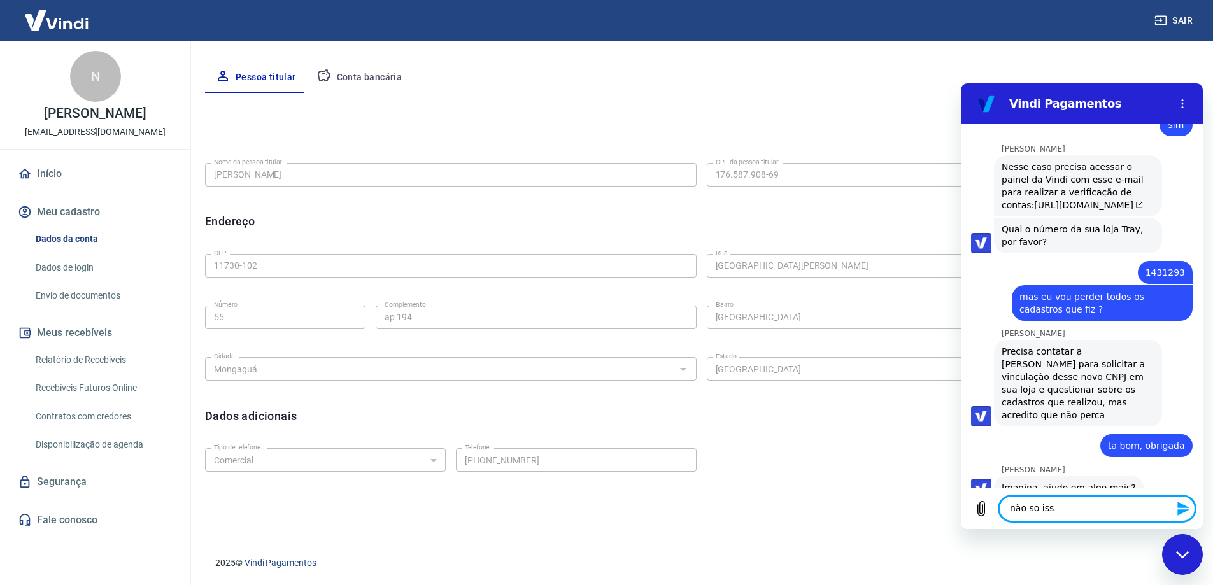
type textarea "não so isso"
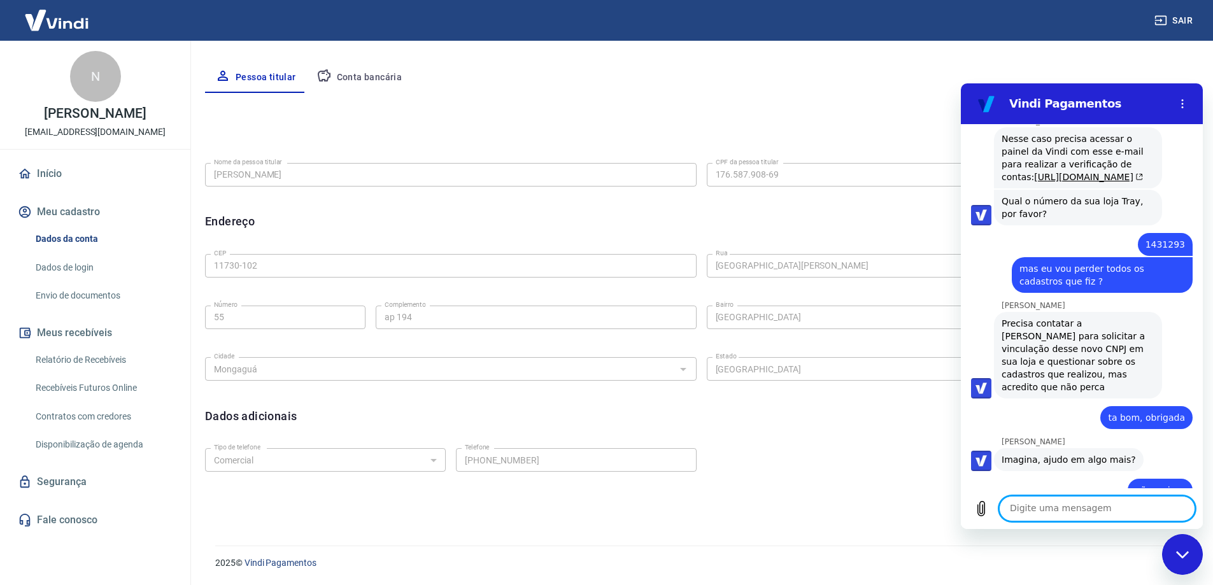
scroll to position [2078, 0]
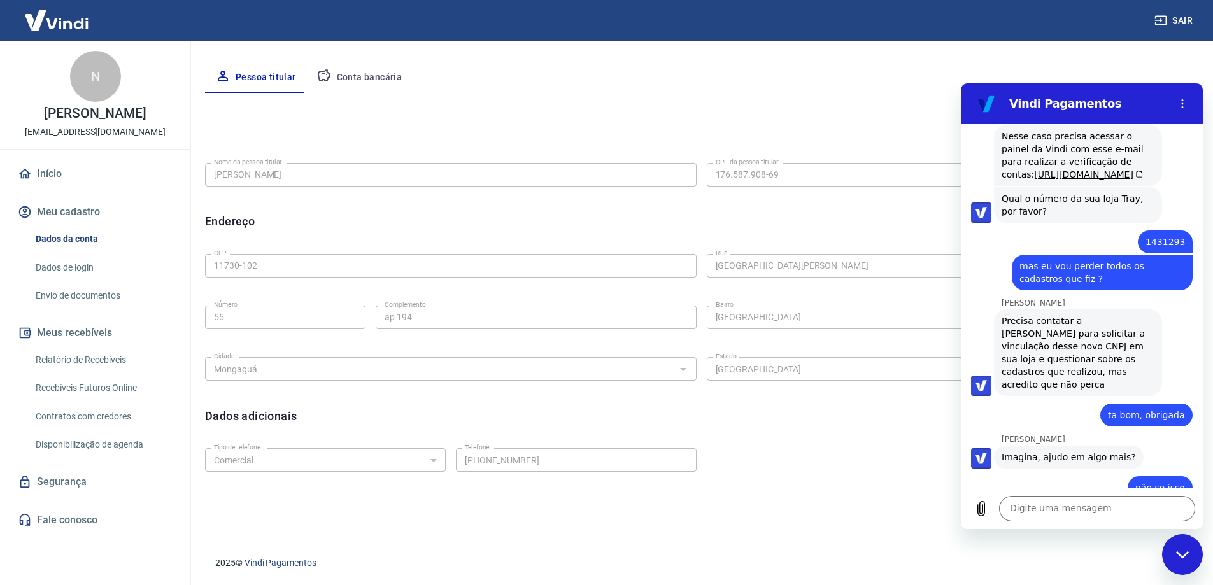
click at [46, 167] on link "Início" at bounding box center [95, 174] width 160 height 28
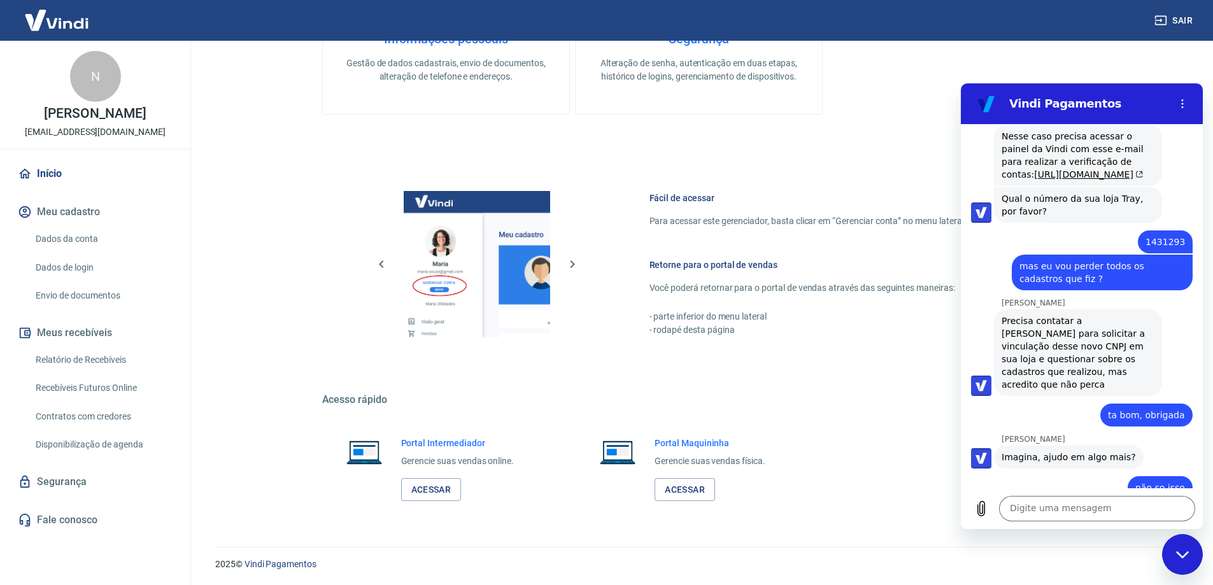
scroll to position [634, 0]
click at [1186, 553] on icon "Fechar janela de mensagens" at bounding box center [1182, 554] width 13 height 7
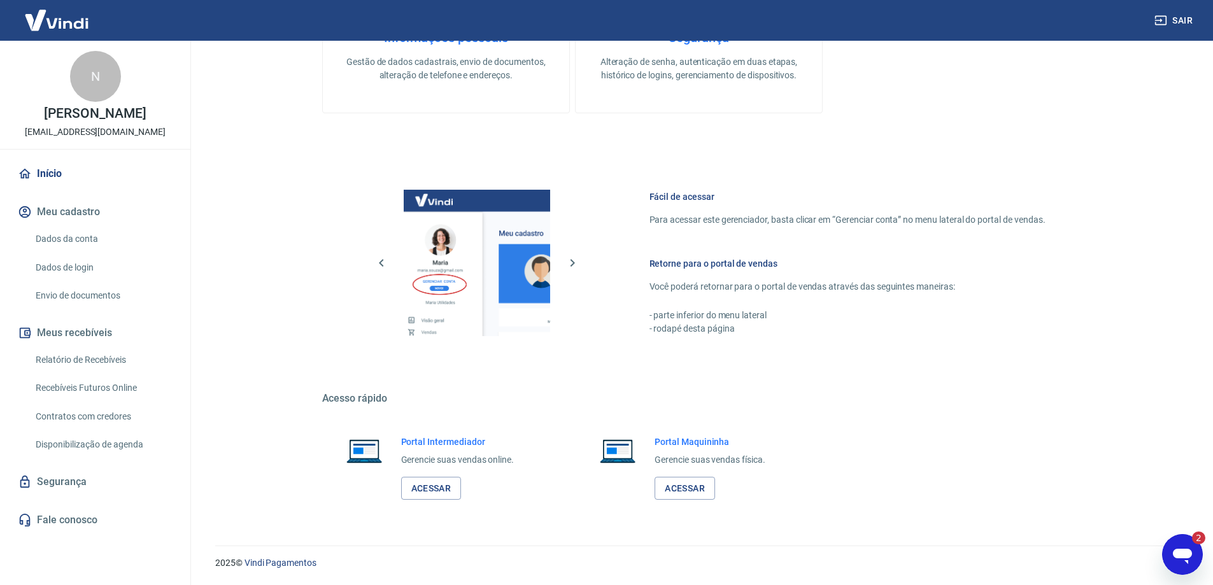
scroll to position [0, 0]
click at [1179, 557] on icon "Abrir janela de mensagens, 2 mensagens não lidas" at bounding box center [1182, 556] width 19 height 15
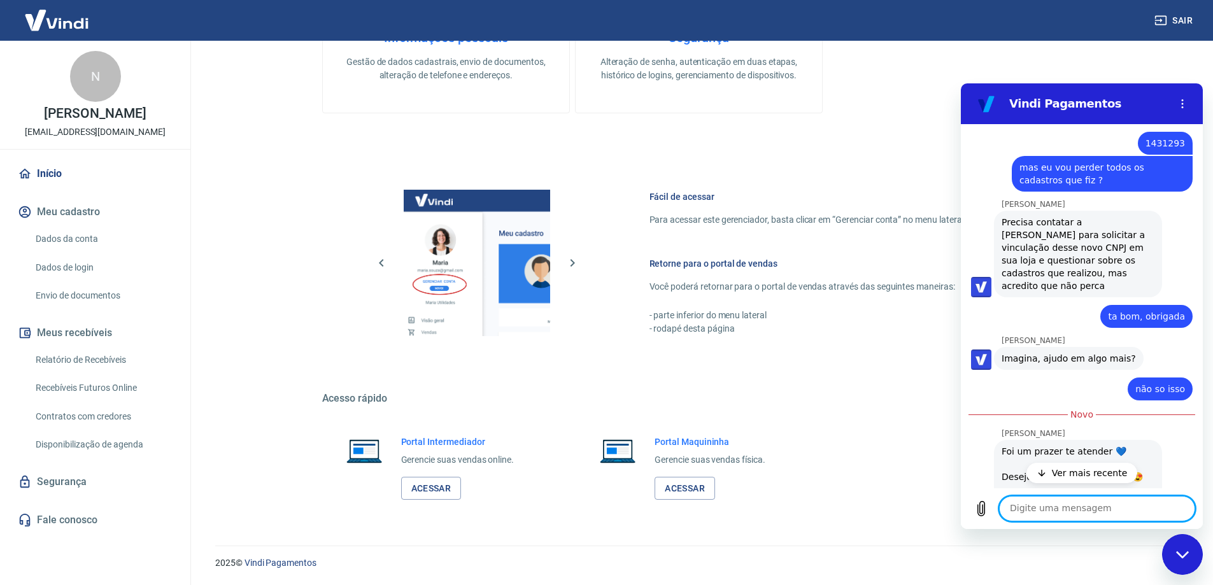
scroll to position [2377, 0]
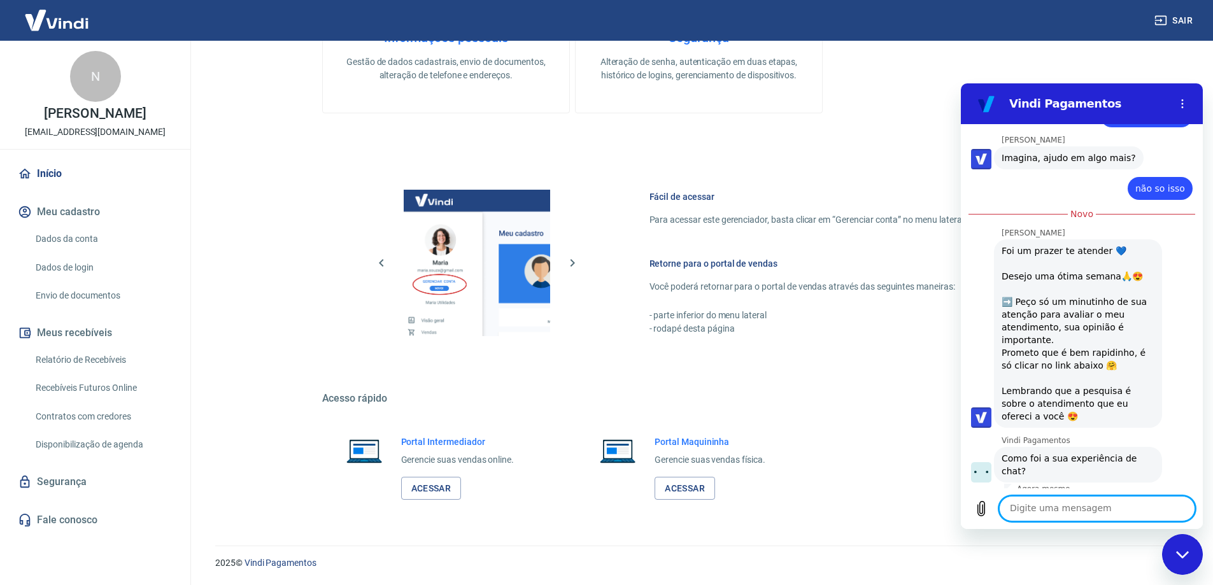
click at [1190, 557] on div "Fechar janela de mensagens" at bounding box center [1183, 555] width 38 height 38
